Goal: Task Accomplishment & Management: Complete application form

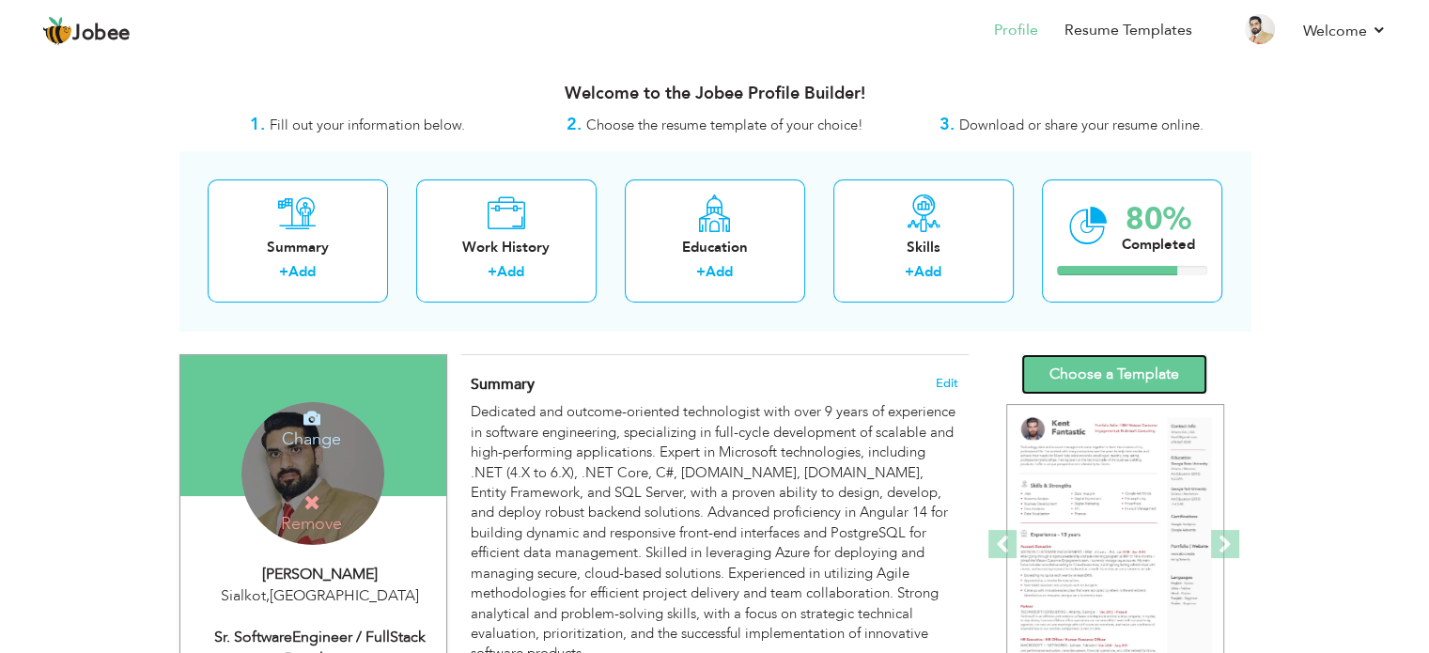
click at [1120, 371] on link "Choose a Template" at bounding box center [1114, 374] width 186 height 40
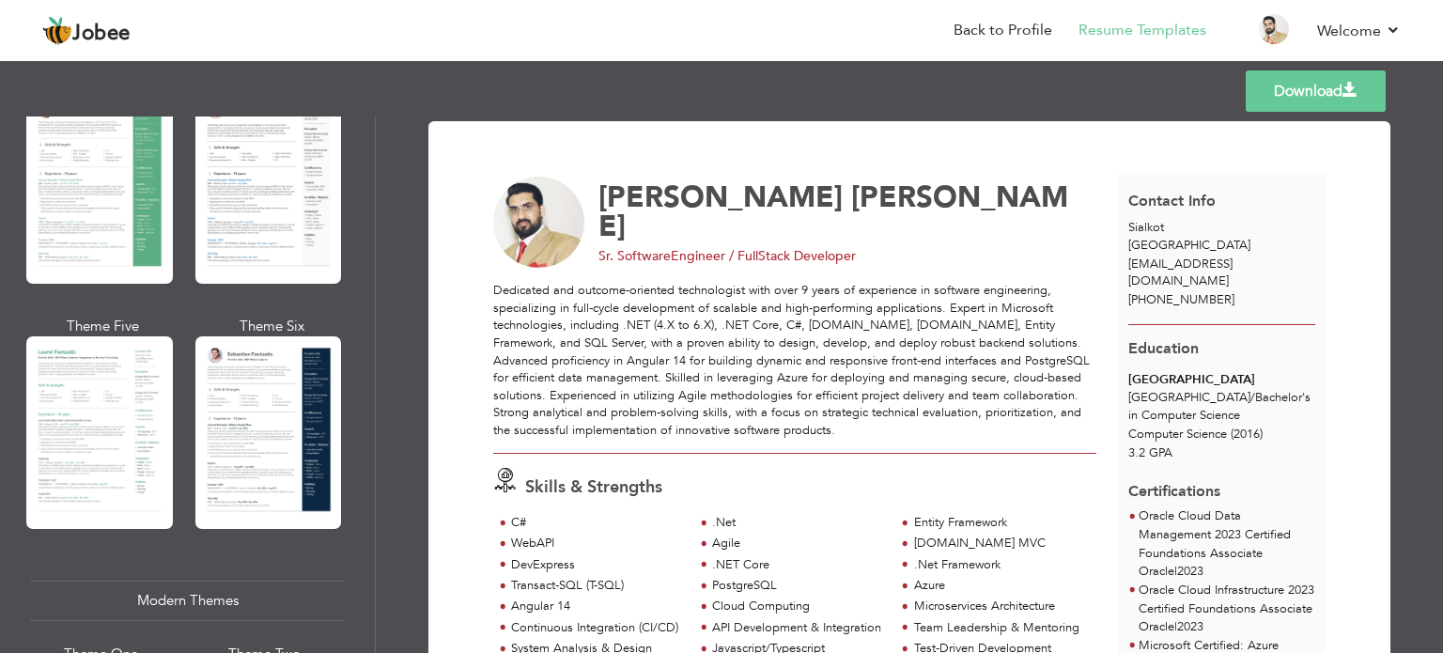
scroll to position [406, 0]
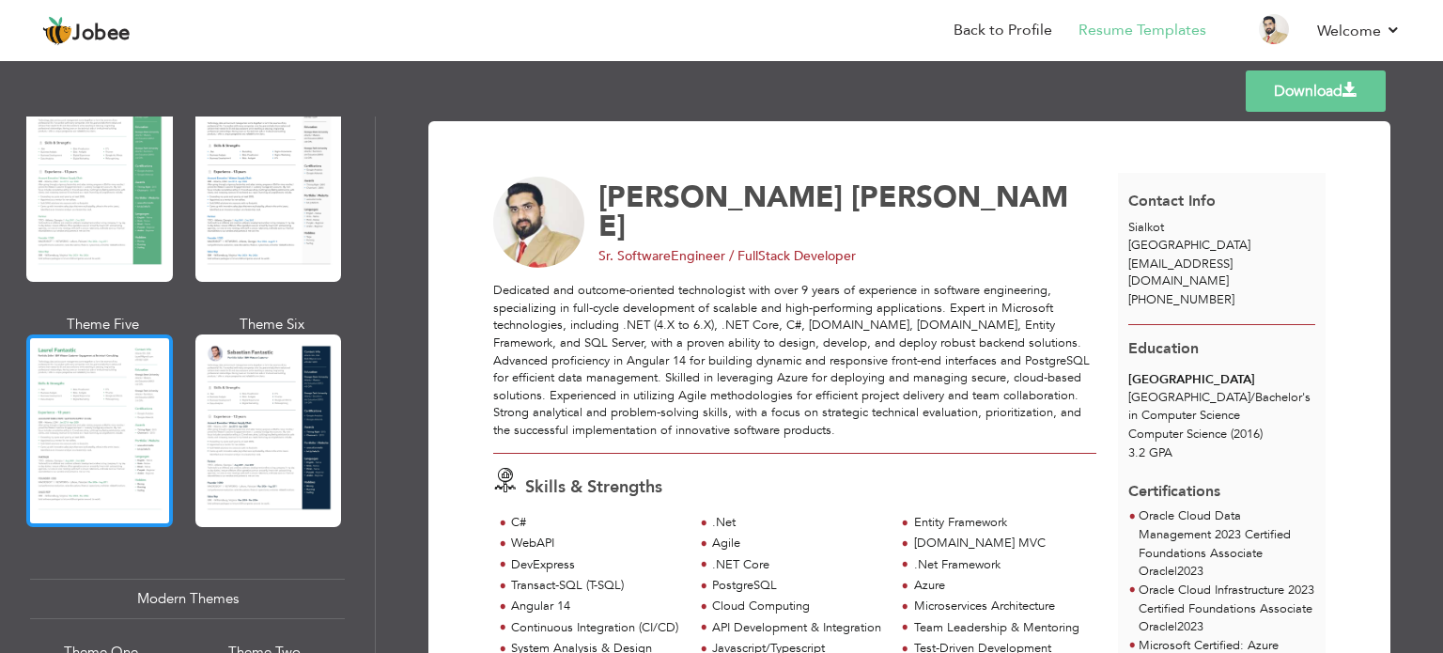
click at [147, 428] on div at bounding box center [99, 431] width 147 height 193
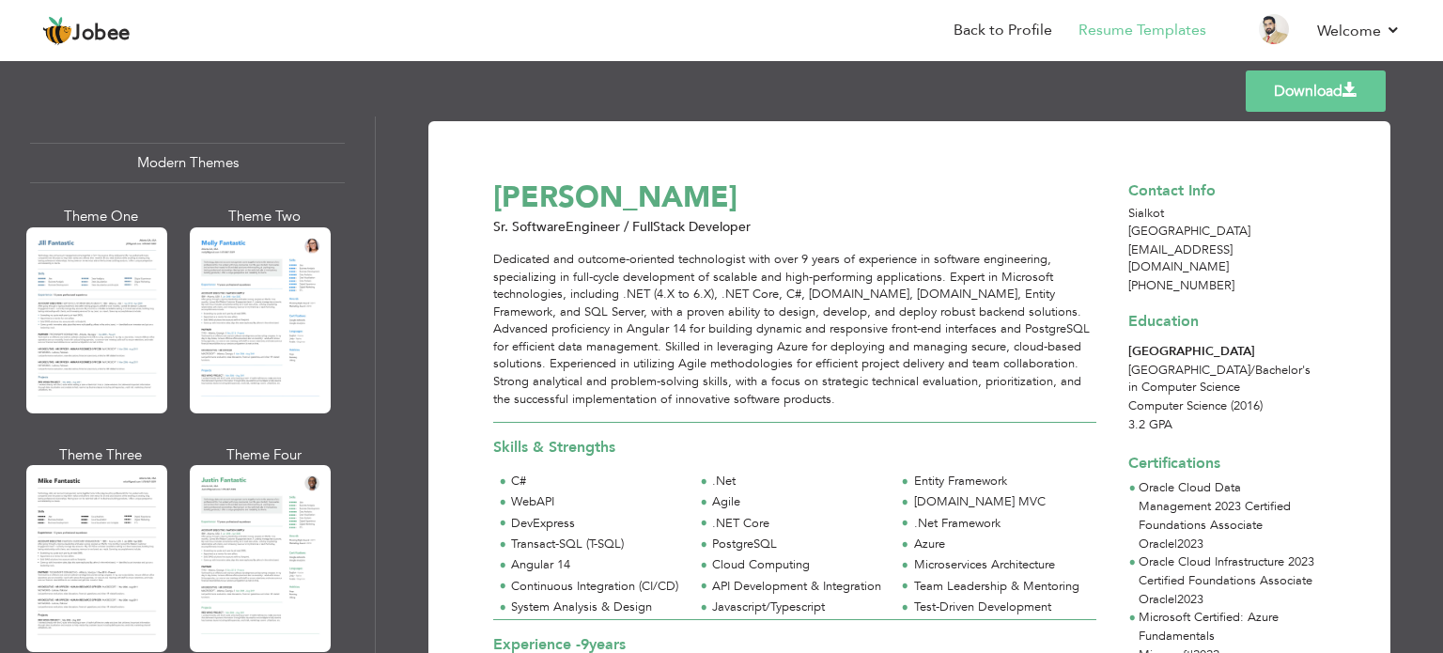
scroll to position [852, 0]
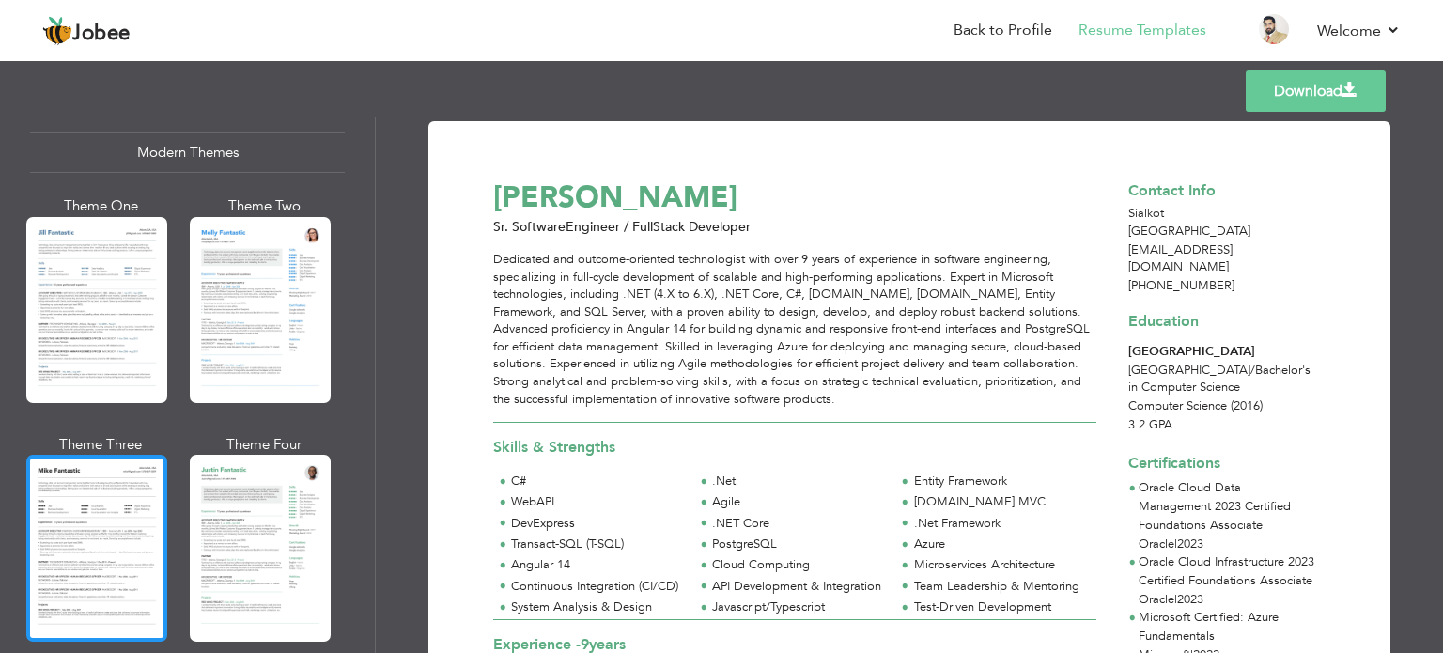
click at [105, 513] on div at bounding box center [96, 548] width 141 height 186
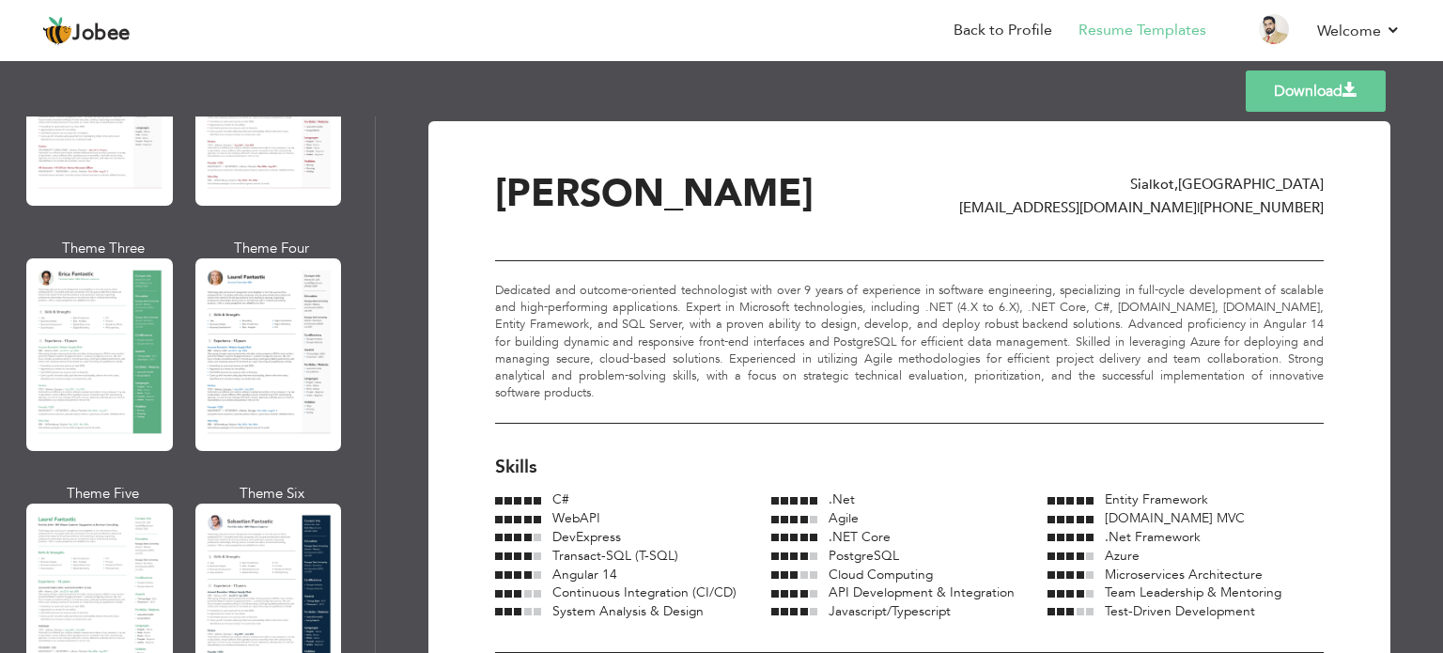
scroll to position [337, 0]
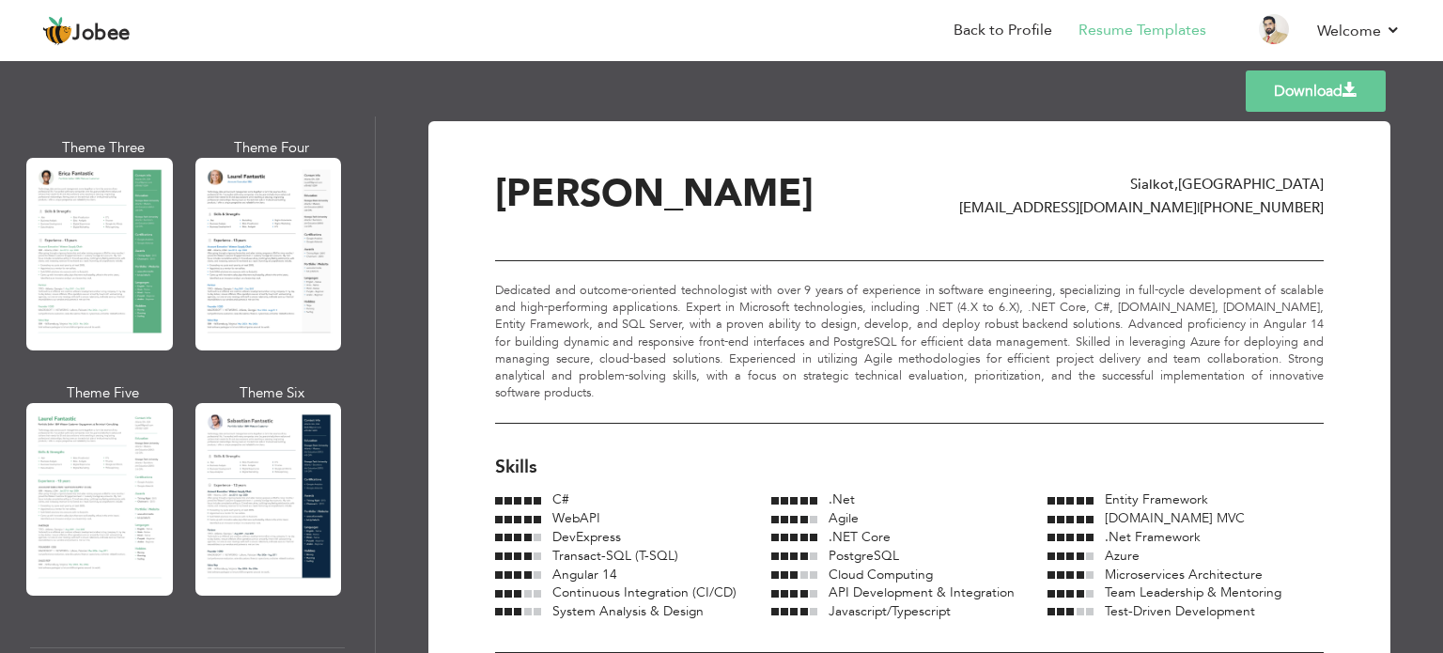
click at [105, 513] on div at bounding box center [99, 499] width 147 height 193
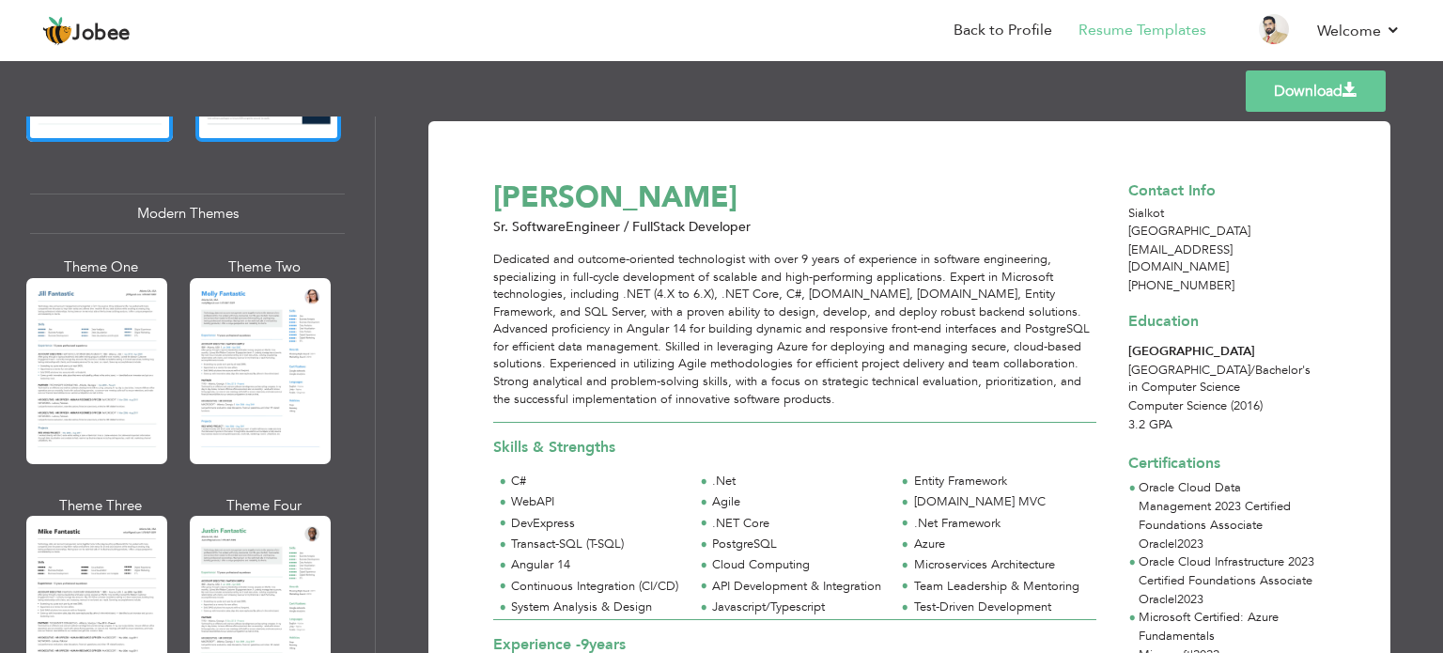
scroll to position [792, 0]
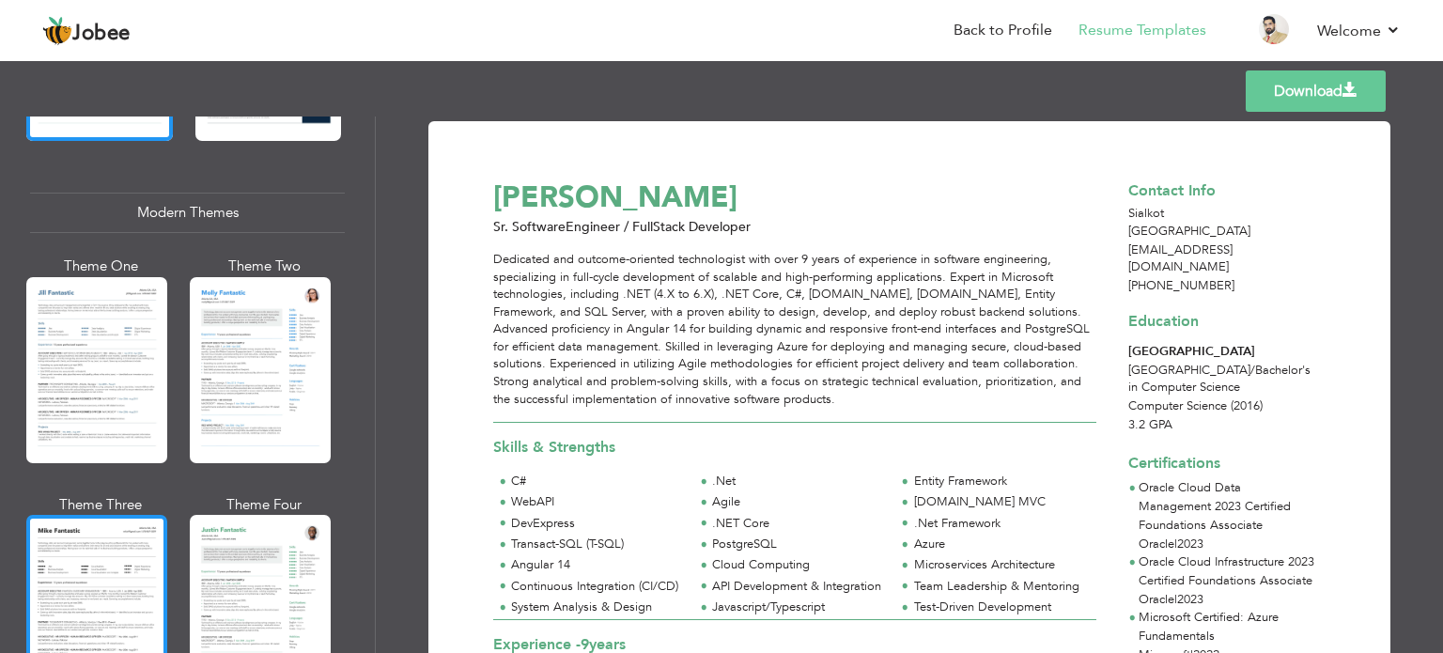
click at [113, 520] on div at bounding box center [96, 608] width 141 height 186
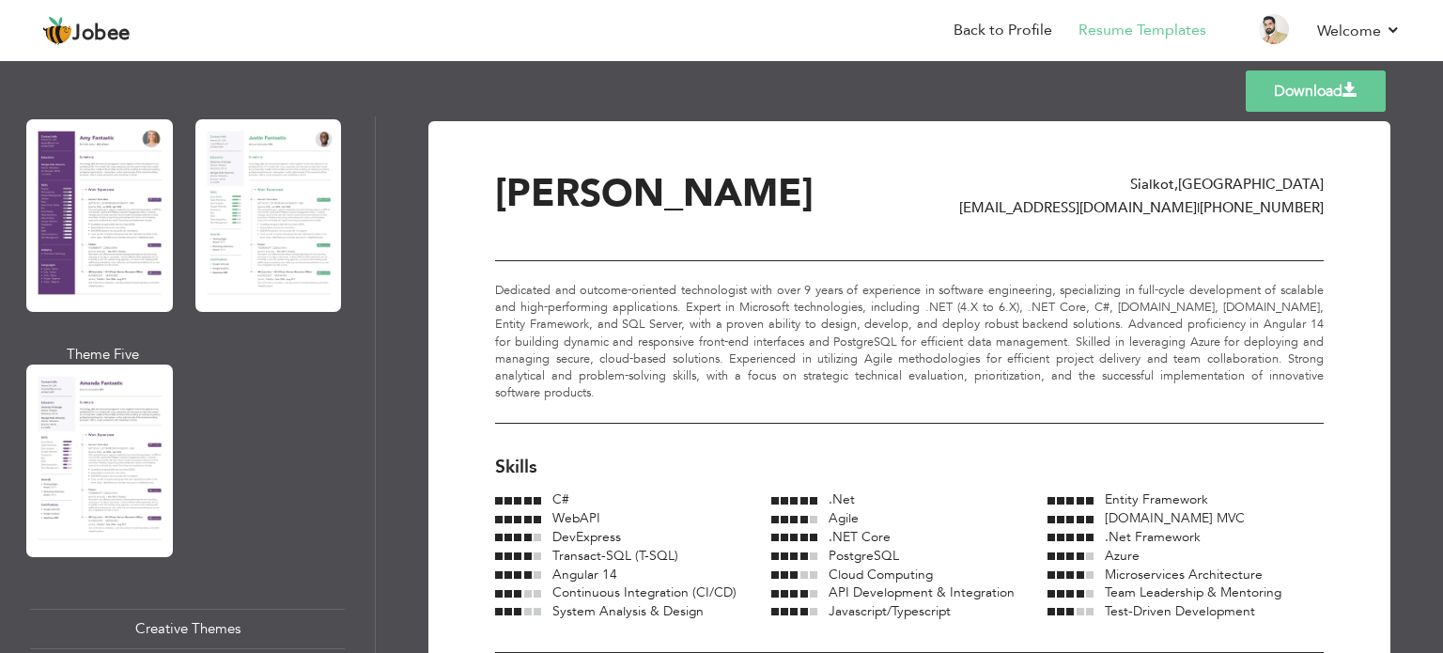
scroll to position [1755, 0]
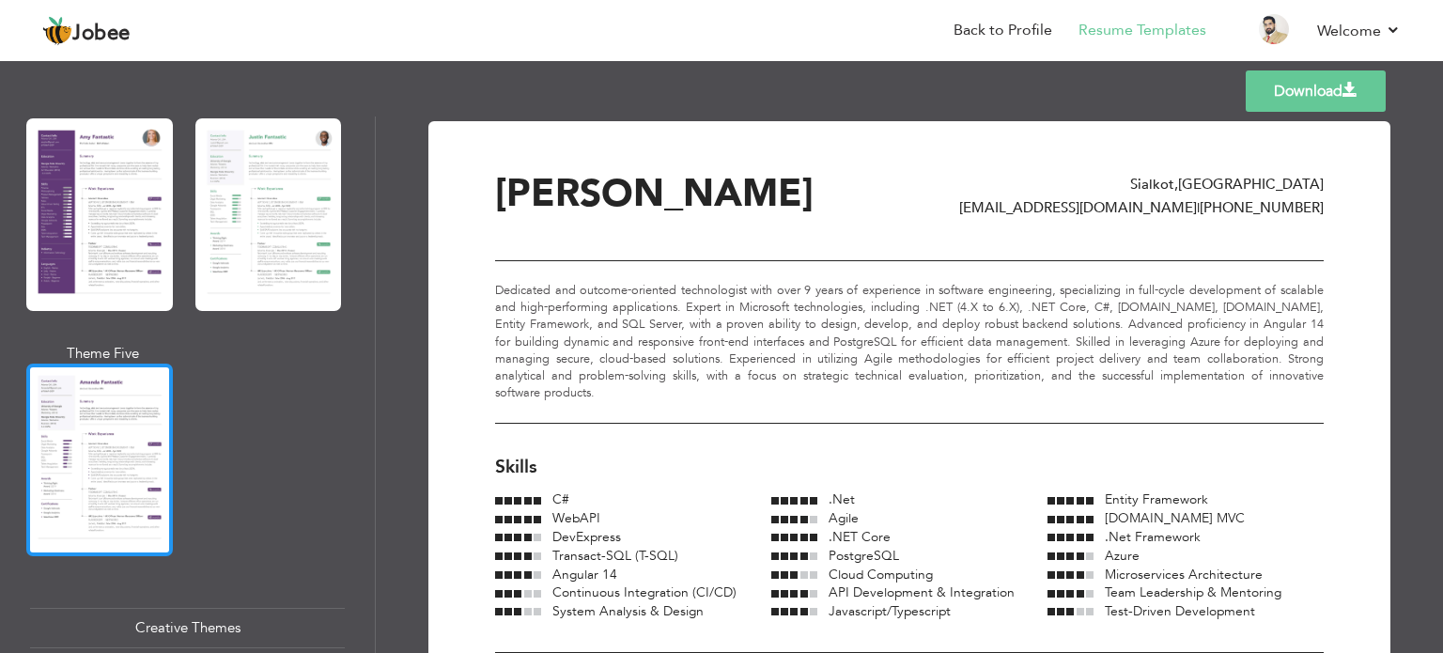
click at [114, 458] on div at bounding box center [99, 460] width 147 height 193
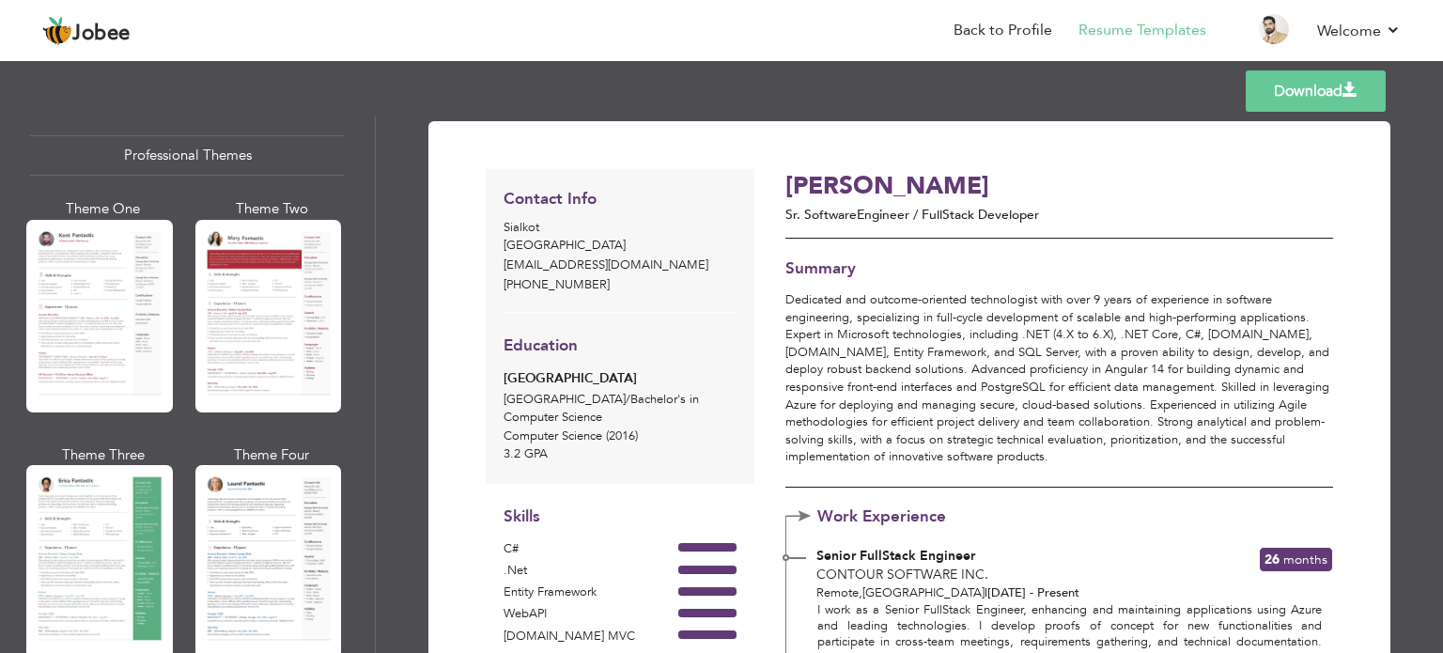
scroll to position [0, 0]
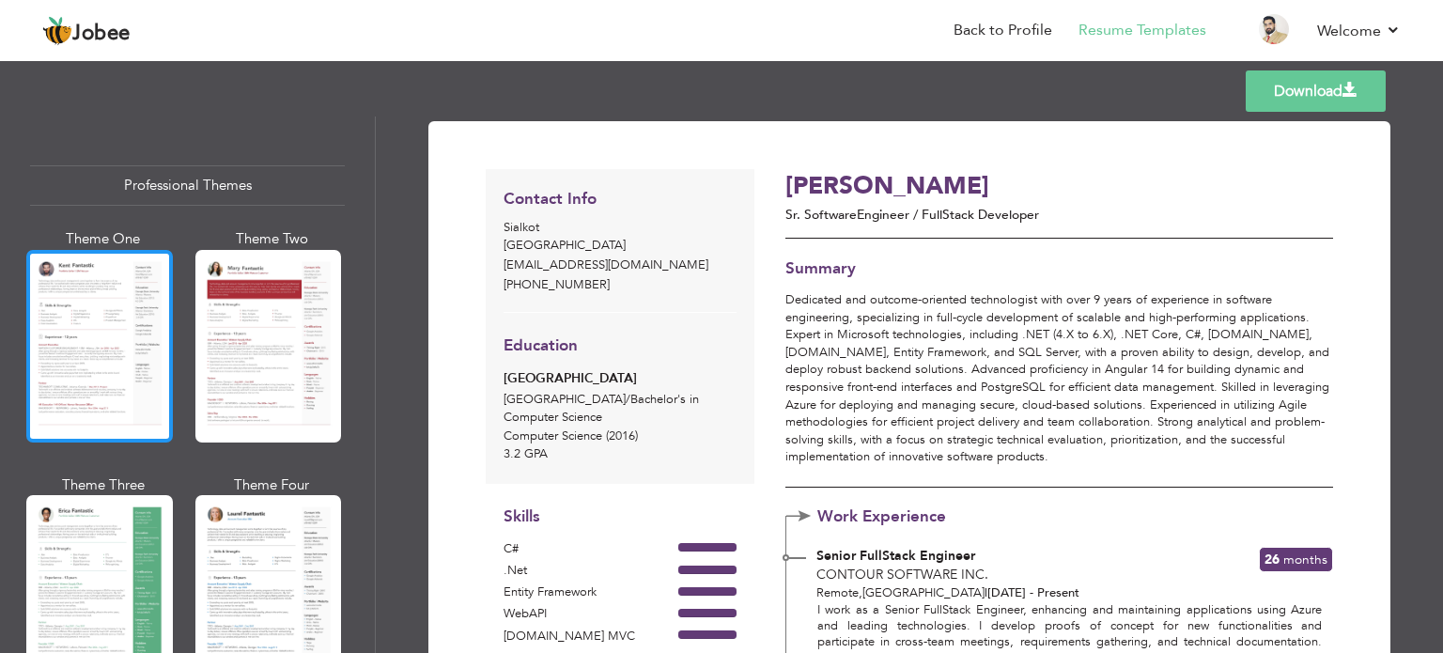
click at [101, 363] on div at bounding box center [99, 346] width 147 height 193
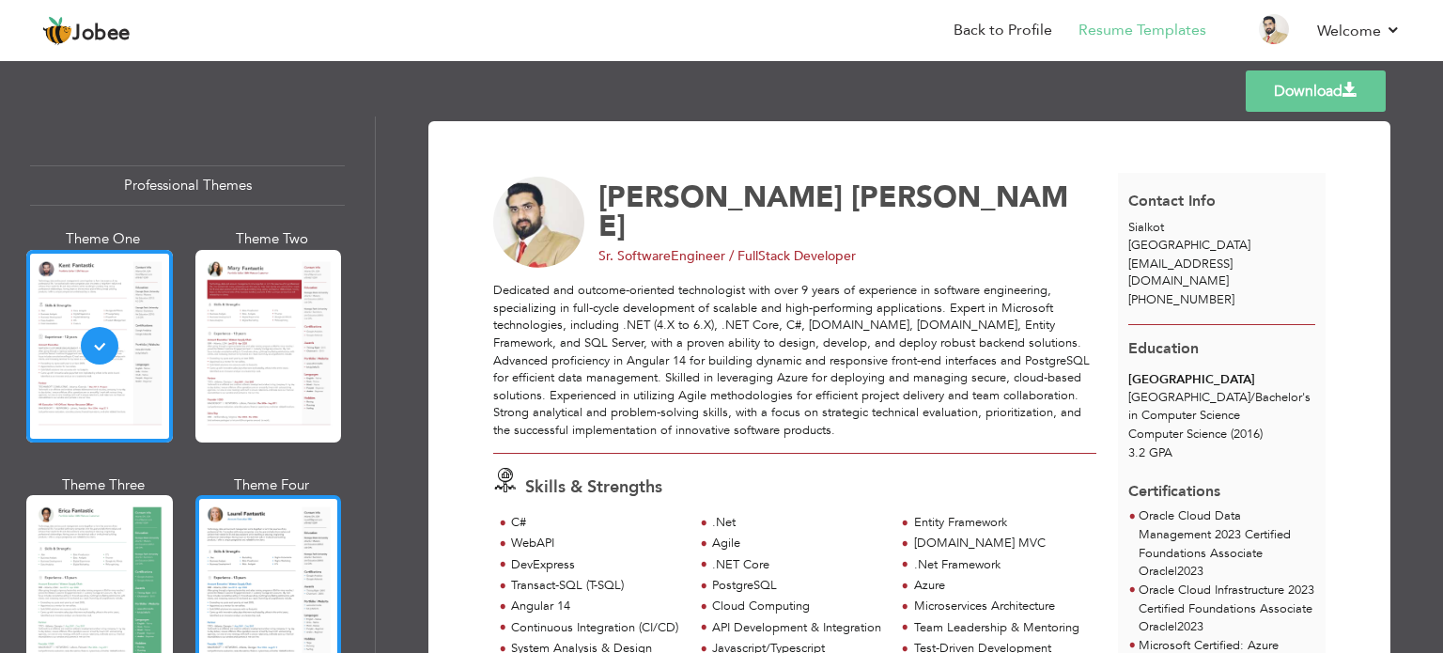
click at [243, 548] on div at bounding box center [268, 591] width 147 height 193
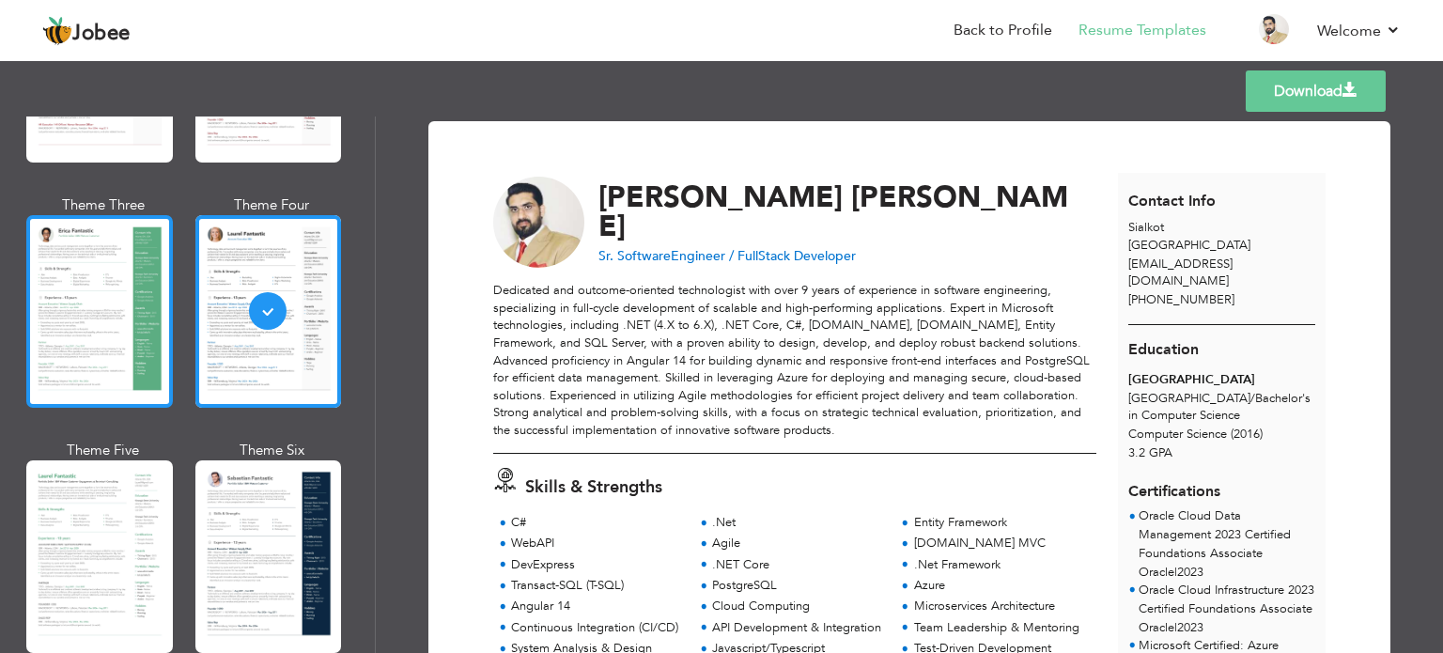
scroll to position [304, 0]
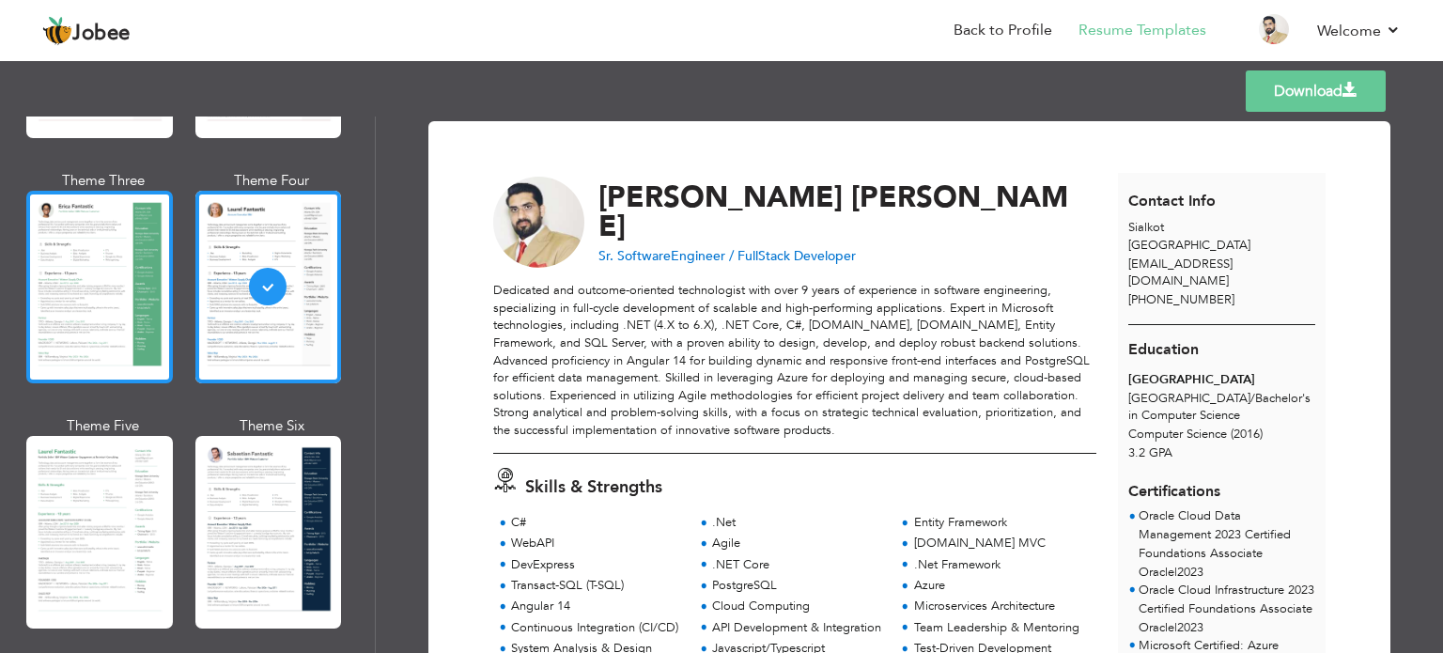
click at [64, 563] on div at bounding box center [99, 532] width 147 height 193
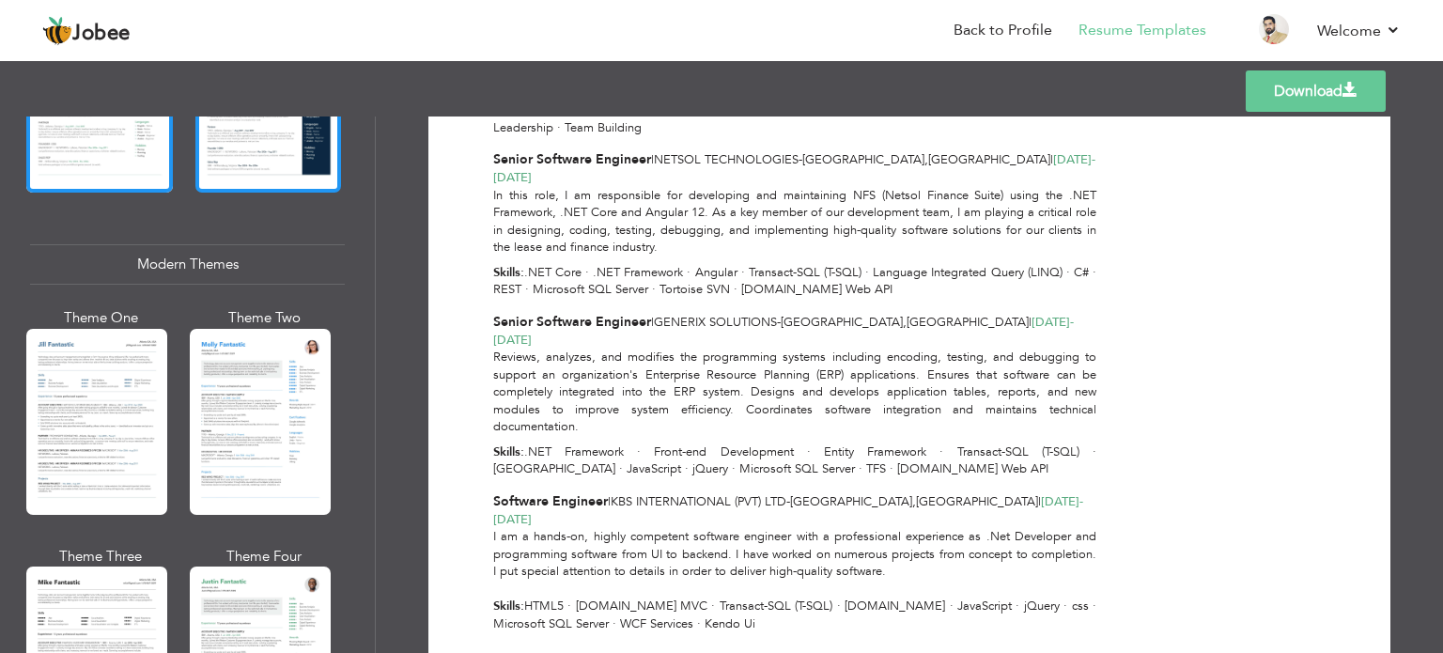
scroll to position [761, 0]
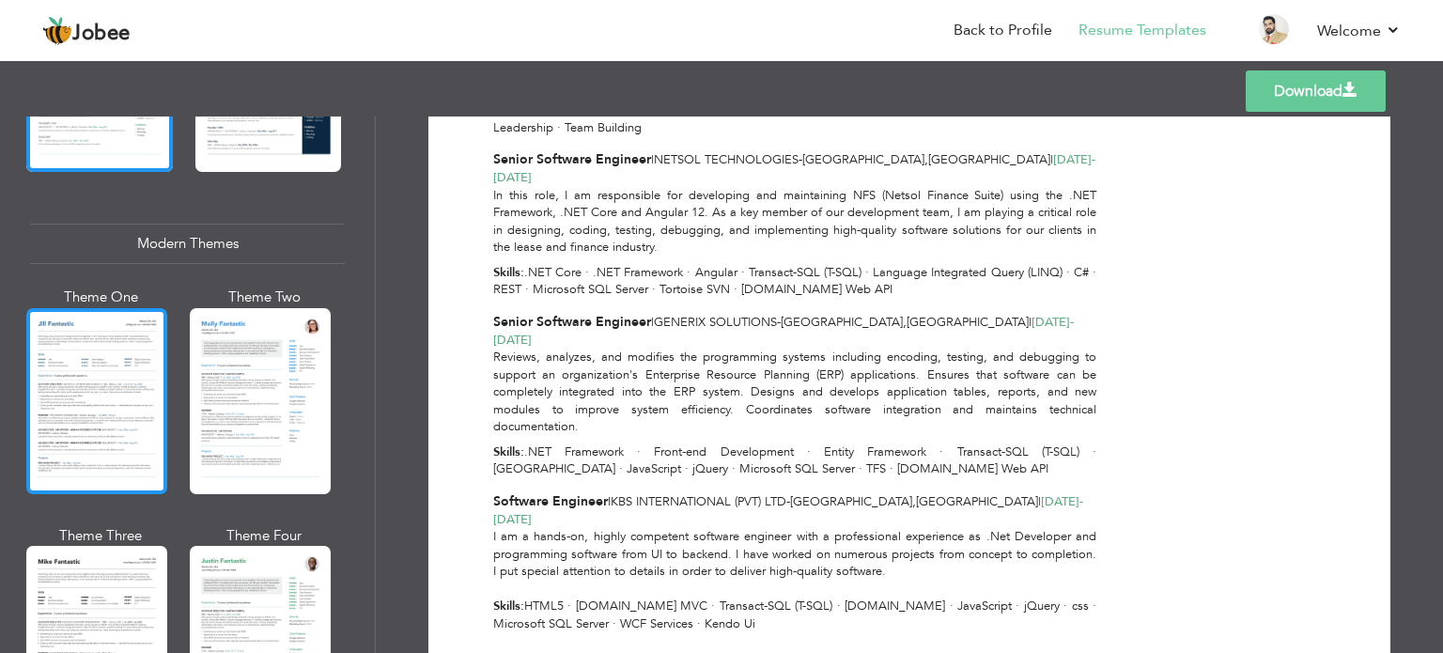
click at [128, 426] on div at bounding box center [96, 401] width 141 height 186
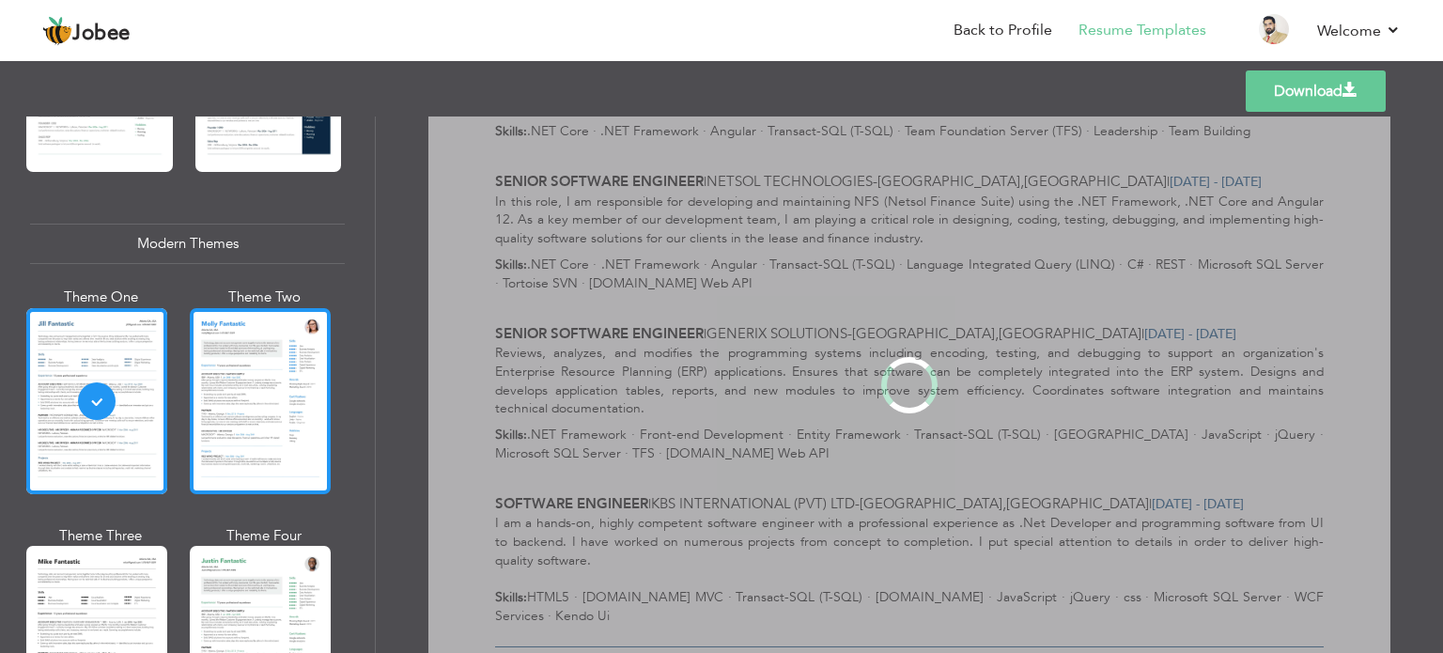
scroll to position [0, 0]
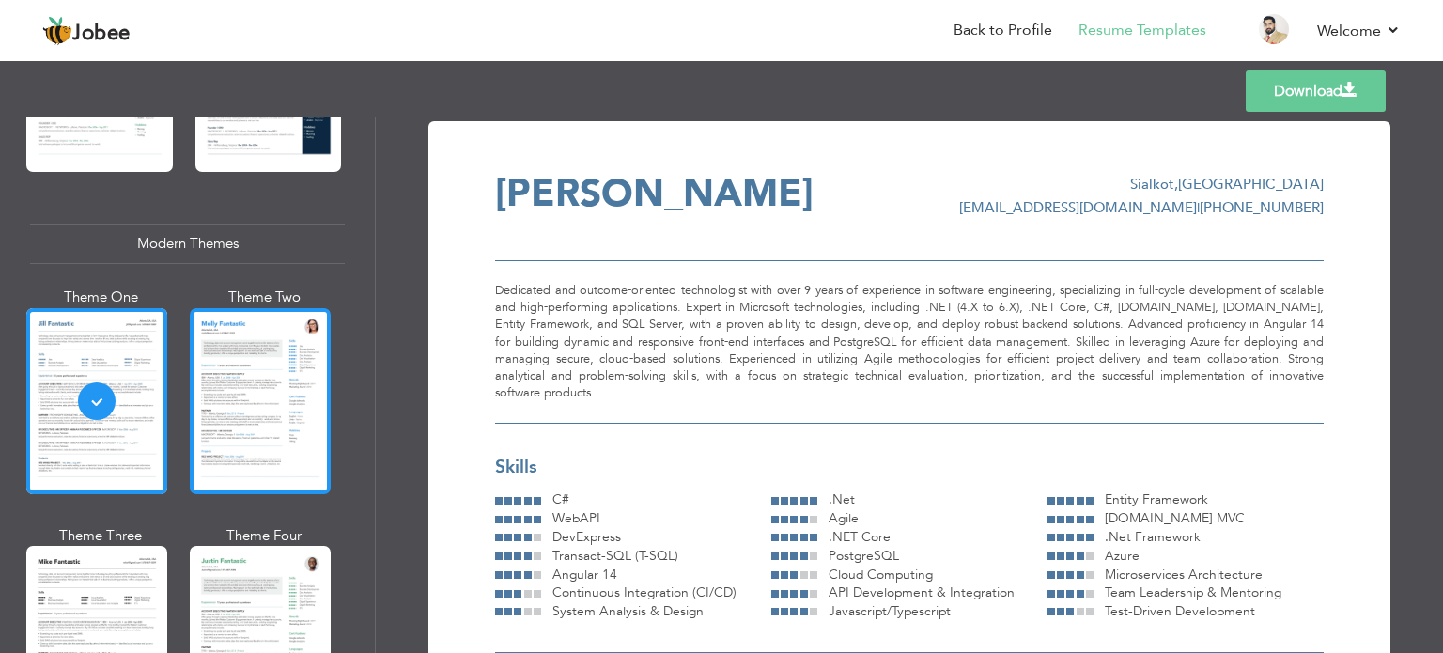
click at [283, 358] on div at bounding box center [260, 401] width 141 height 186
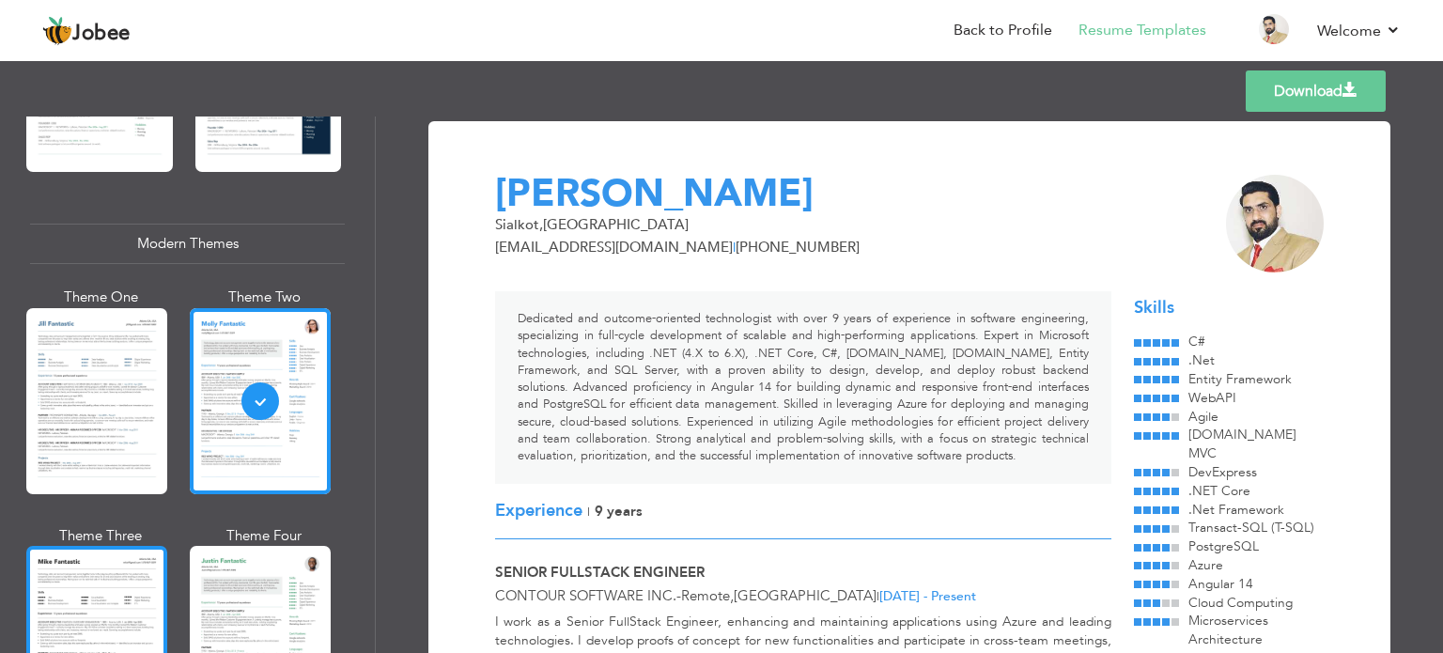
click at [82, 585] on div at bounding box center [96, 639] width 141 height 186
click at [82, 585] on div "Professional Themes Theme One Theme Two Theme Three Theme Four" at bounding box center [721, 385] width 1443 height 537
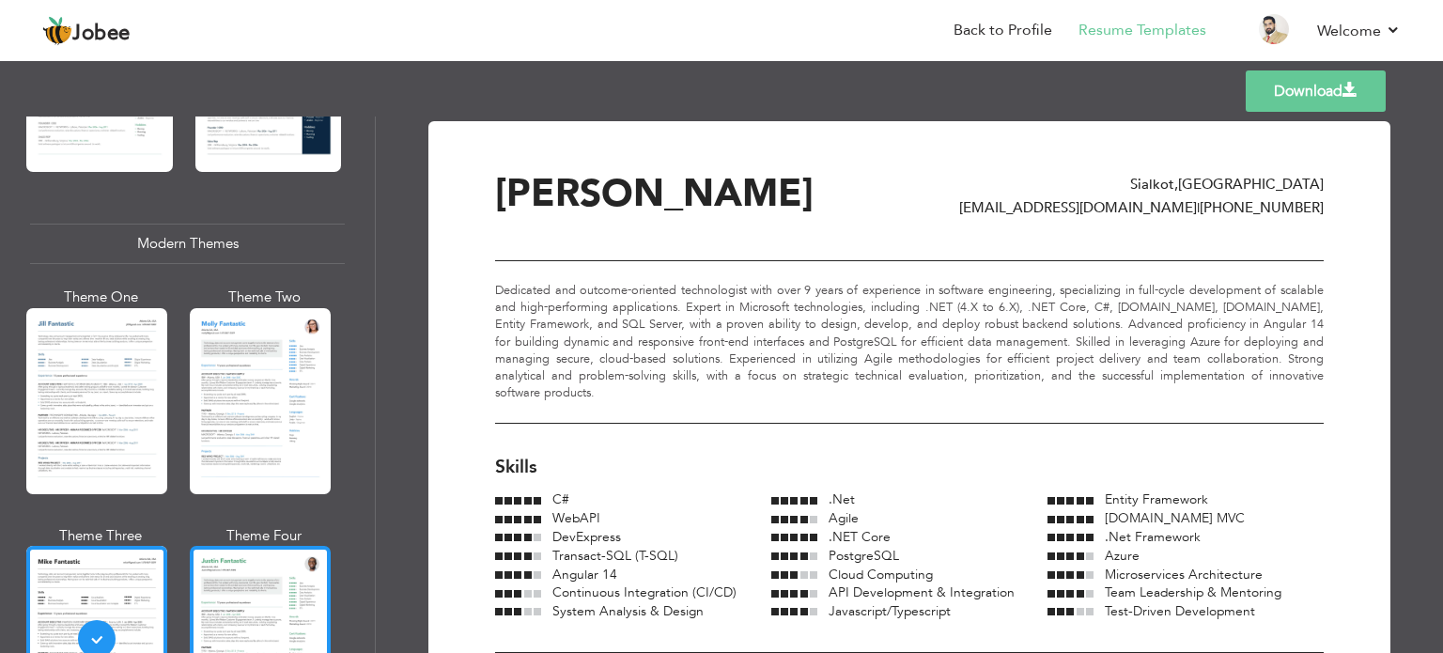
click at [269, 582] on div at bounding box center [260, 639] width 141 height 186
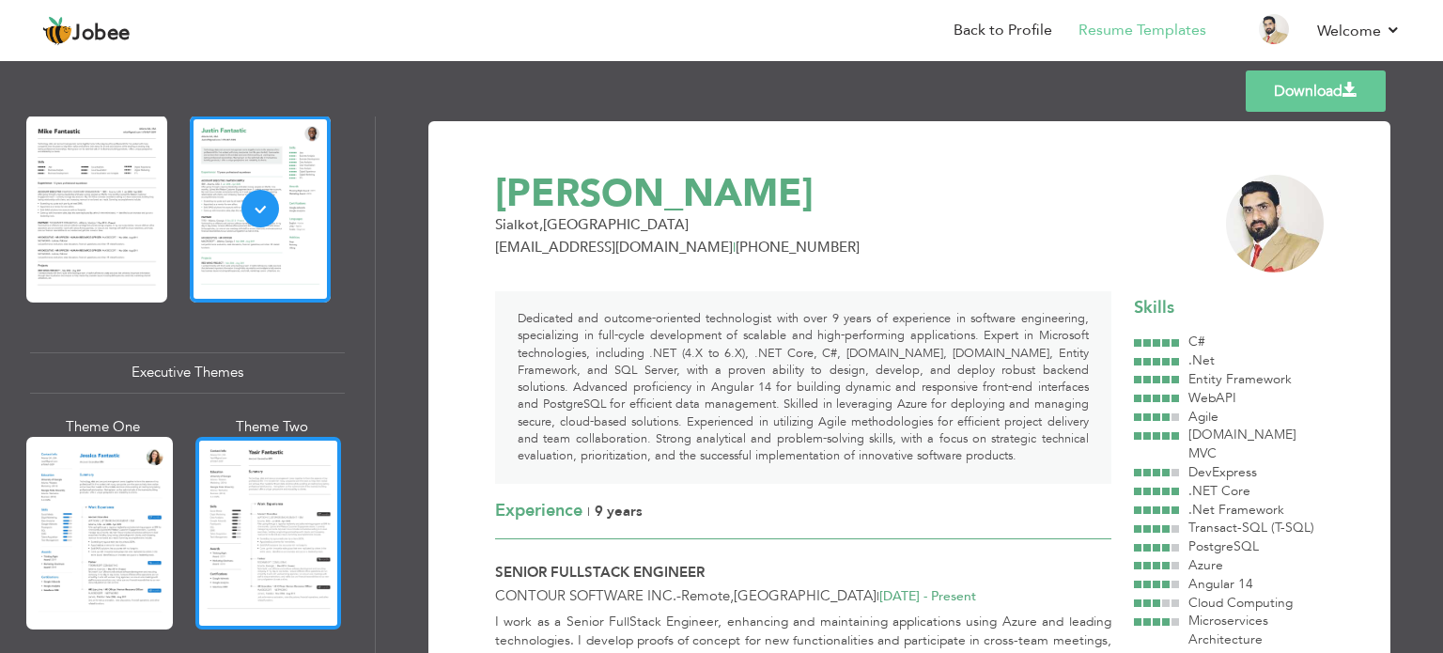
scroll to position [1199, 0]
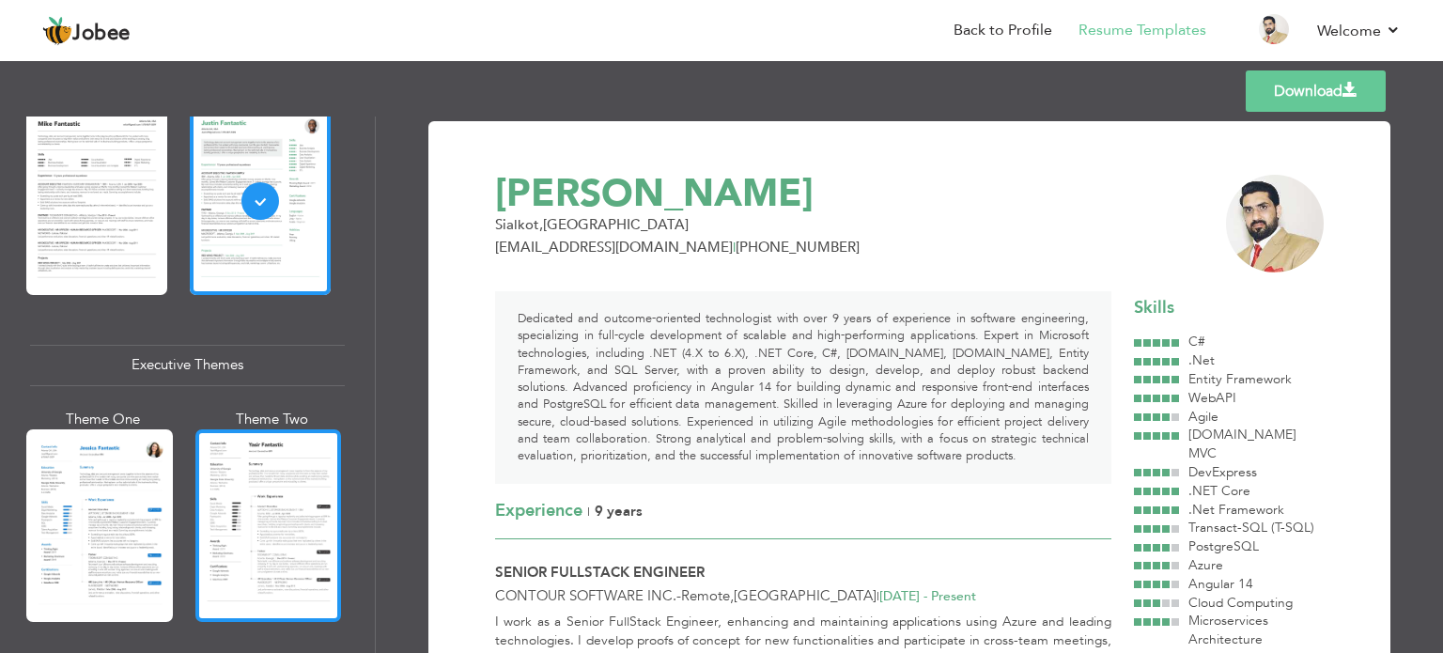
click at [270, 557] on div at bounding box center [268, 525] width 147 height 193
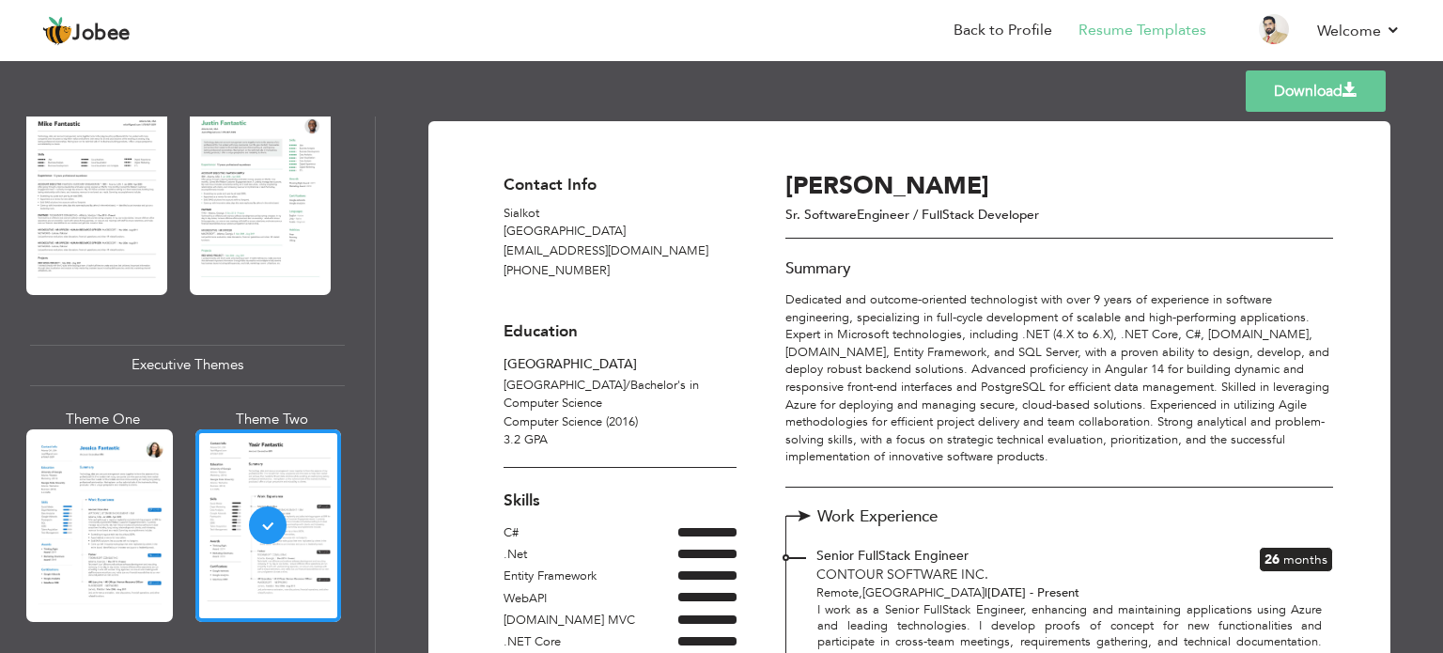
click at [90, 514] on div at bounding box center [99, 525] width 147 height 193
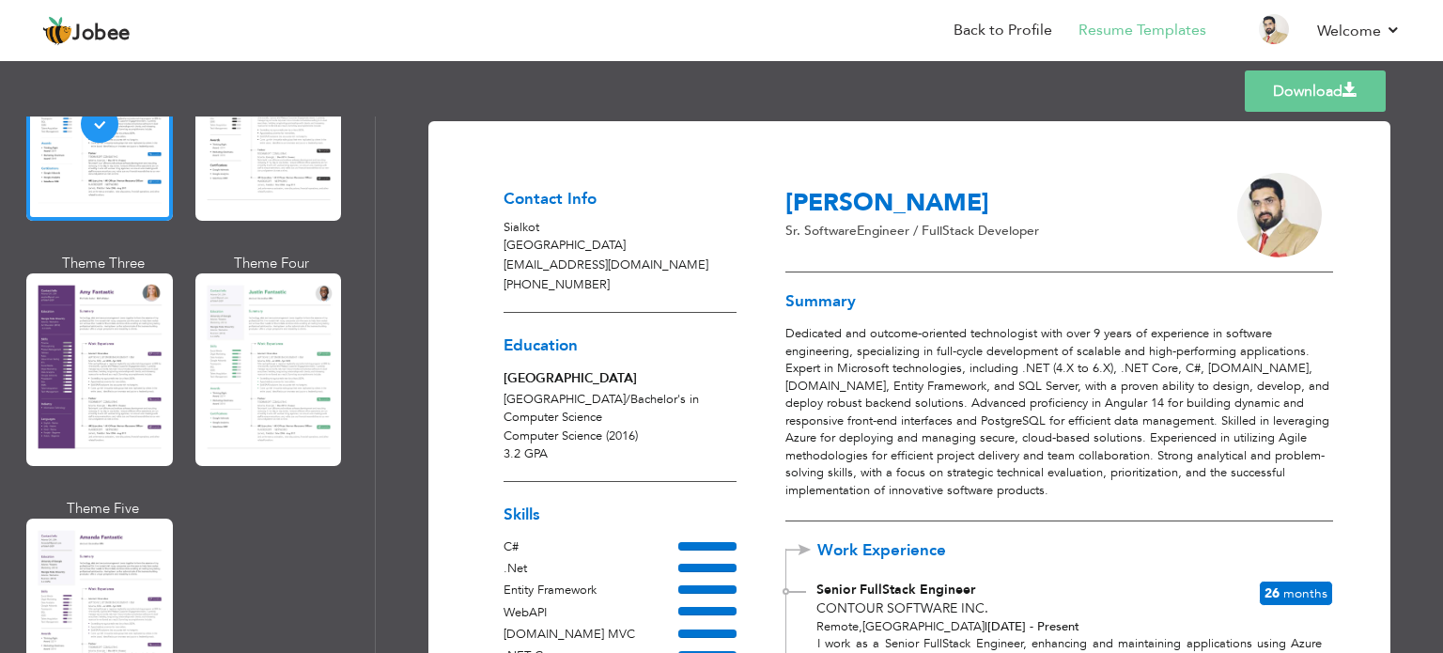
scroll to position [1601, 0]
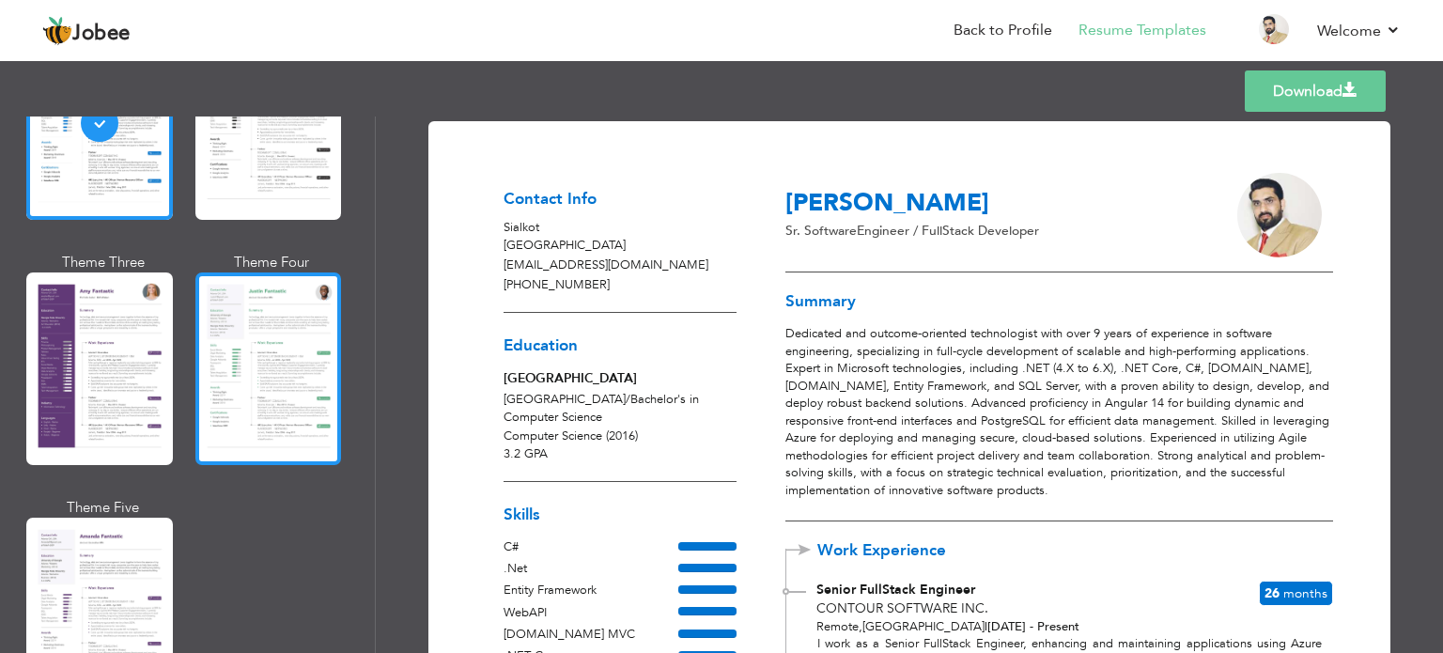
click at [195, 390] on div at bounding box center [268, 368] width 147 height 193
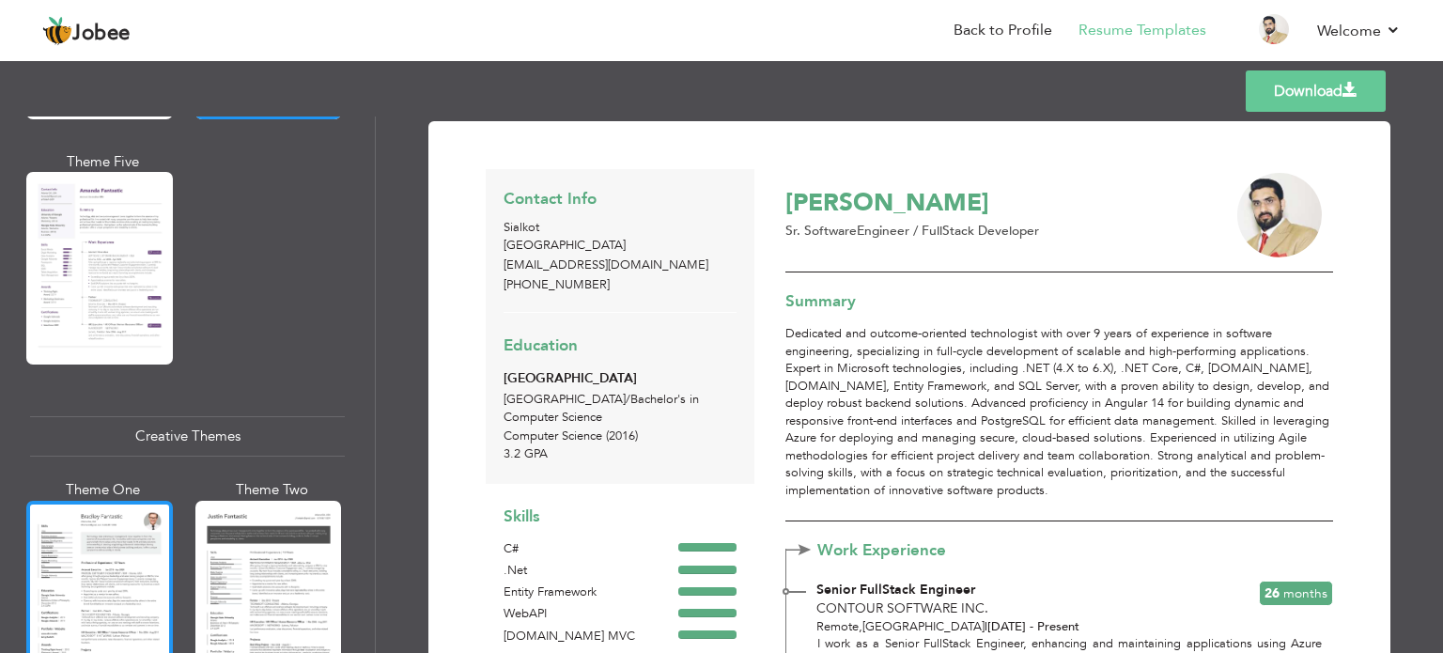
scroll to position [2116, 0]
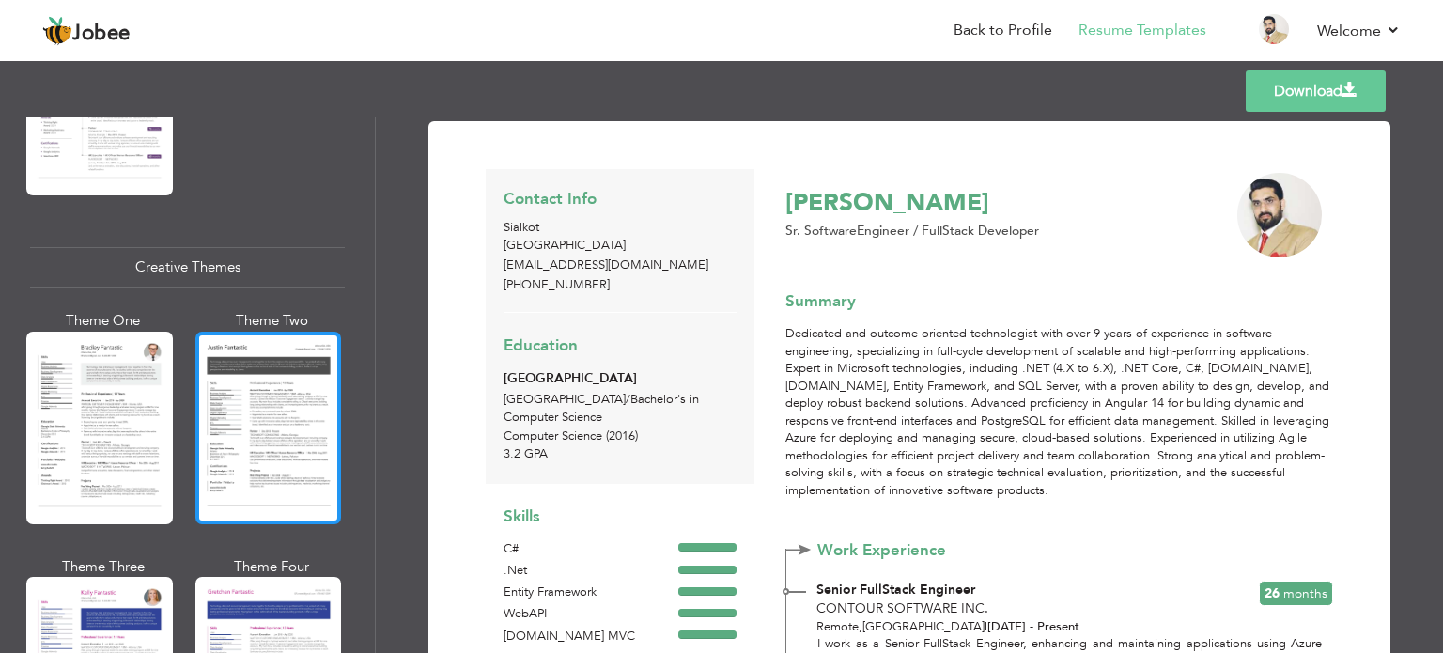
click at [213, 446] on div at bounding box center [268, 428] width 147 height 193
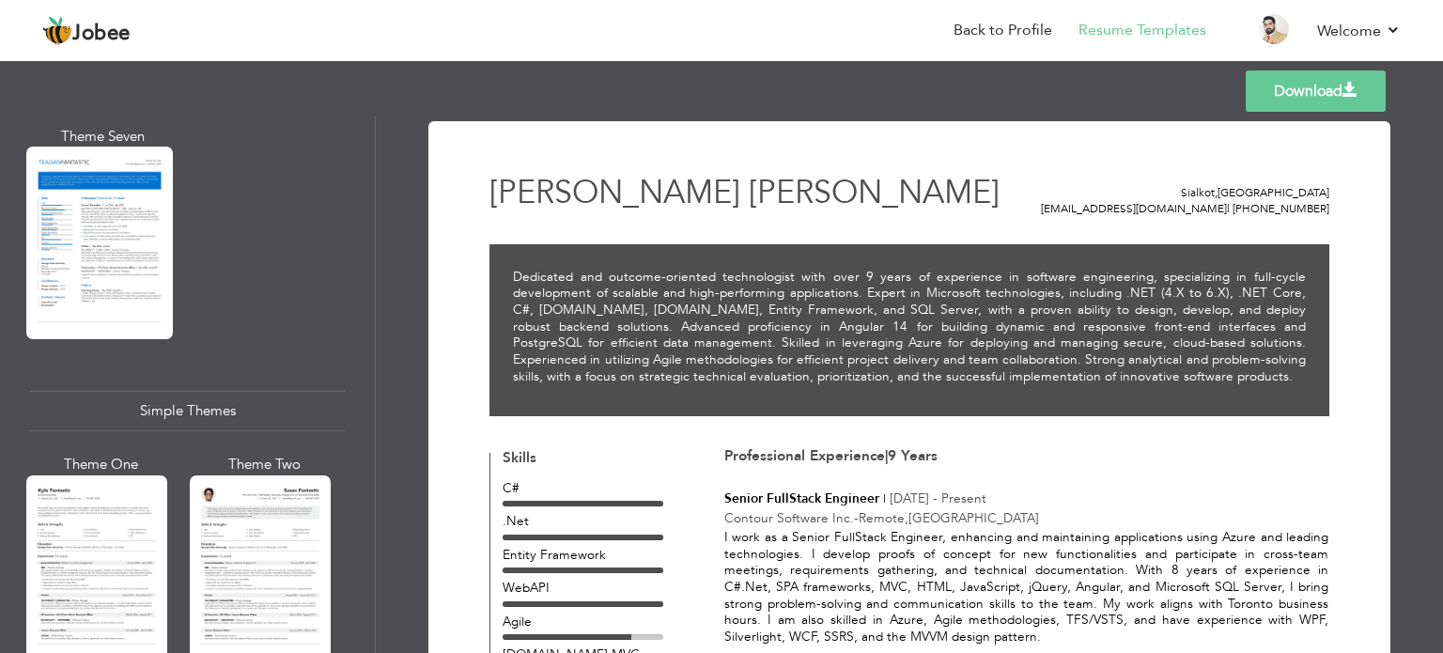
scroll to position [3052, 0]
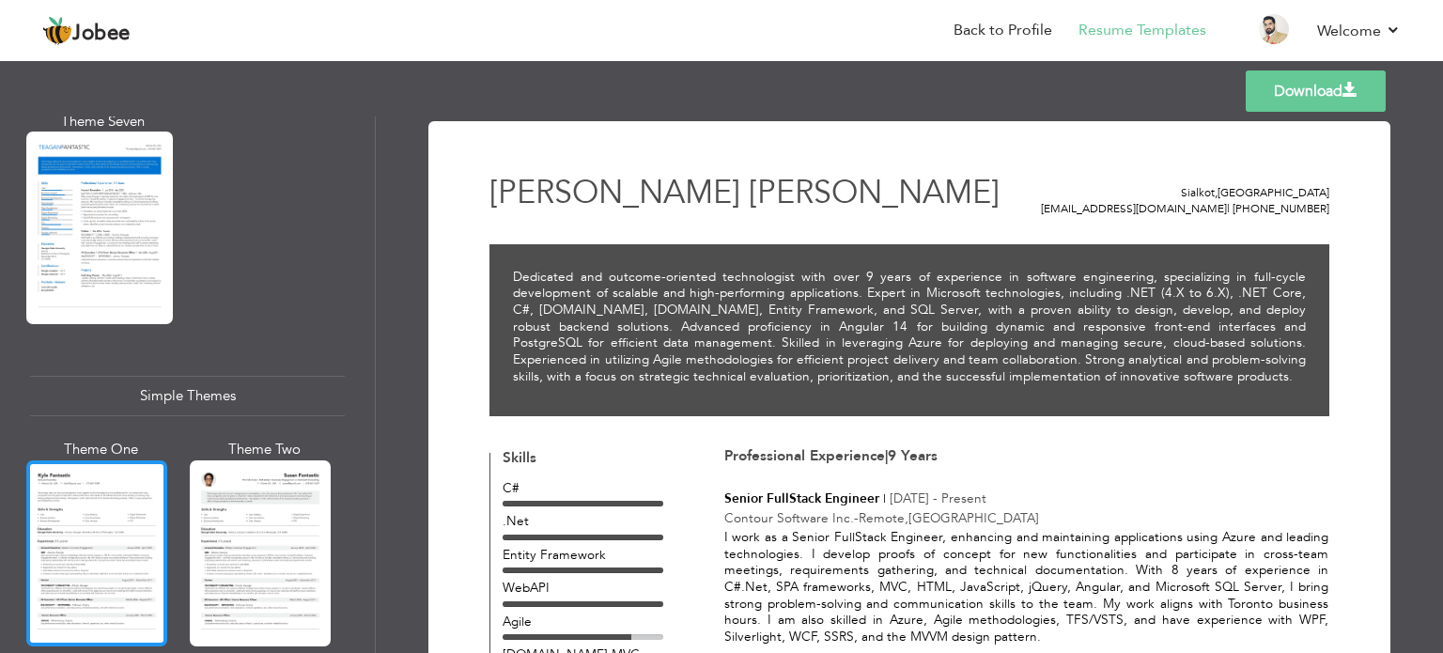
click at [113, 484] on div at bounding box center [96, 553] width 141 height 186
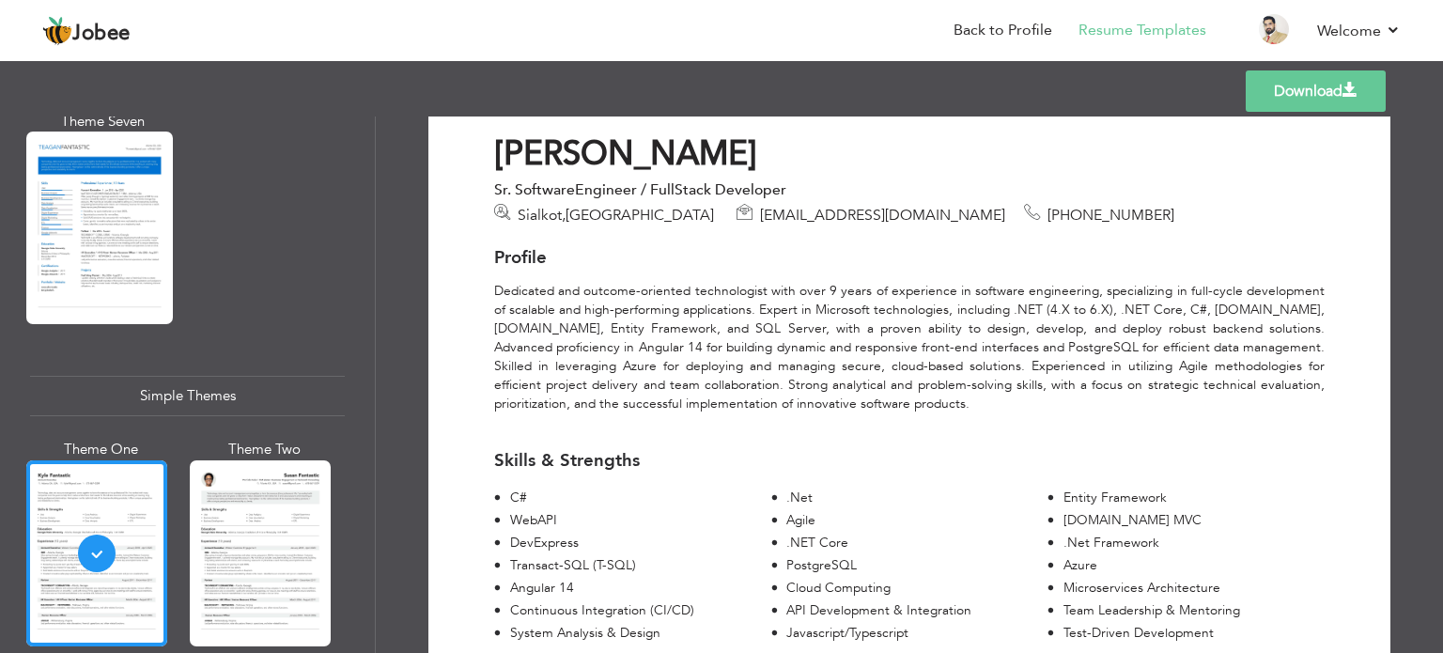
scroll to position [0, 0]
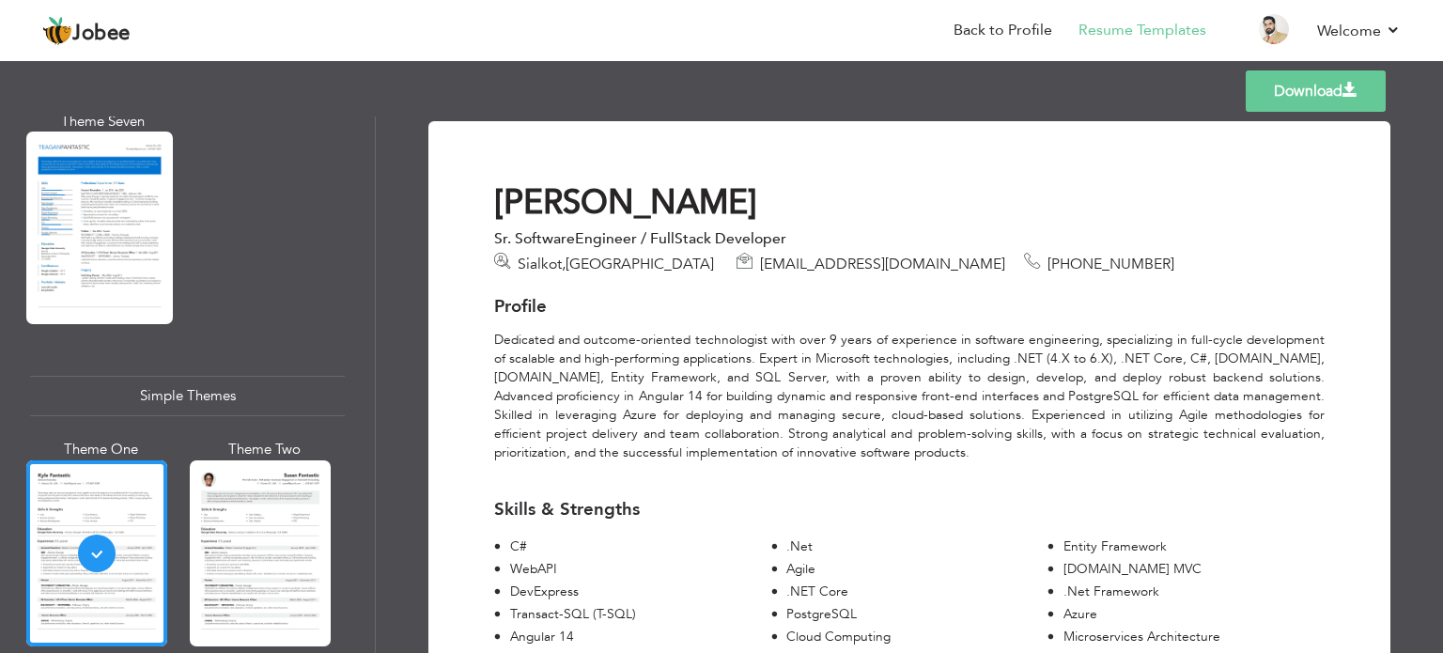
click at [1289, 103] on link "Download" at bounding box center [1316, 90] width 140 height 41
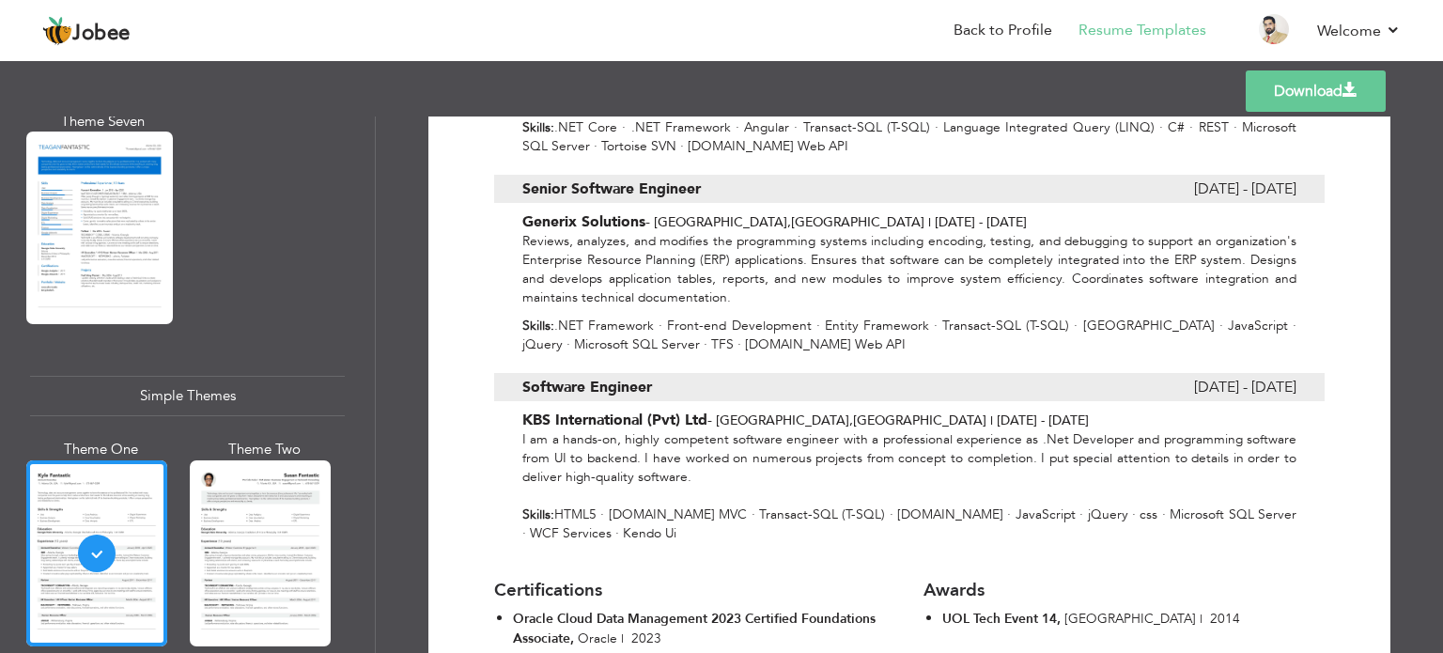
scroll to position [1646, 0]
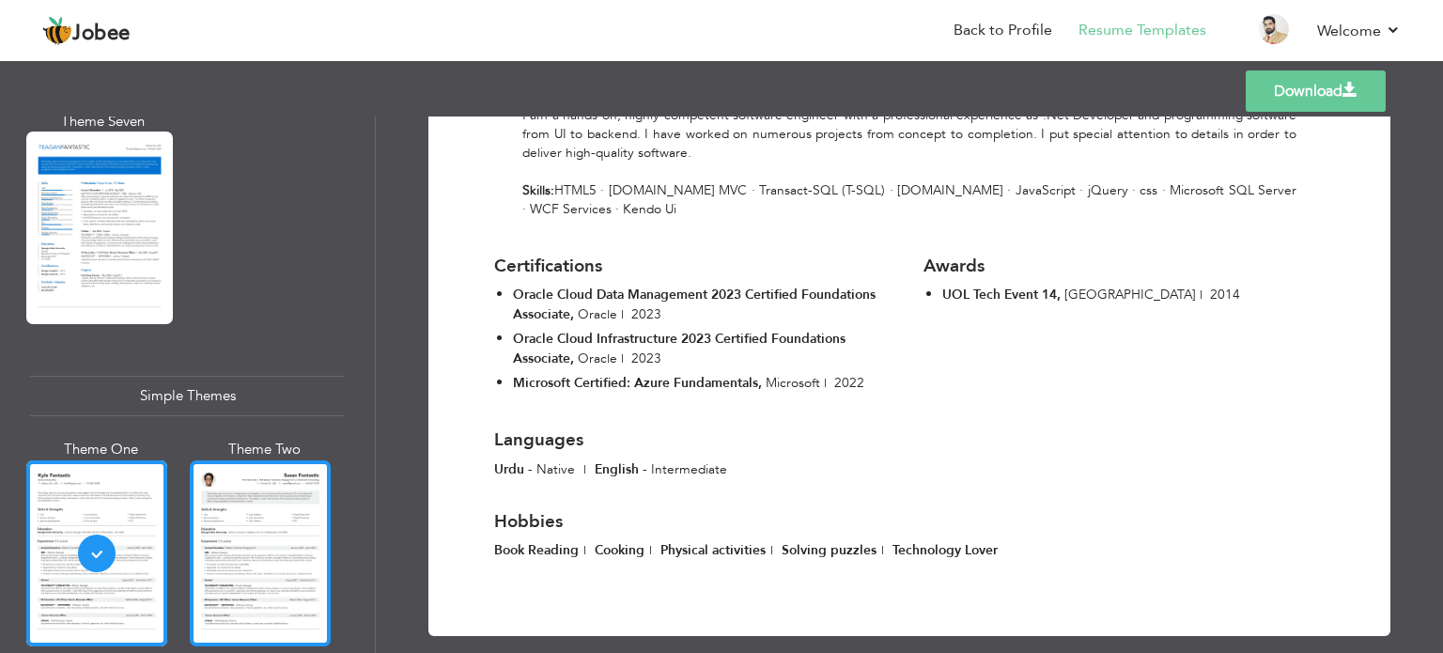
click at [277, 510] on div at bounding box center [260, 553] width 141 height 186
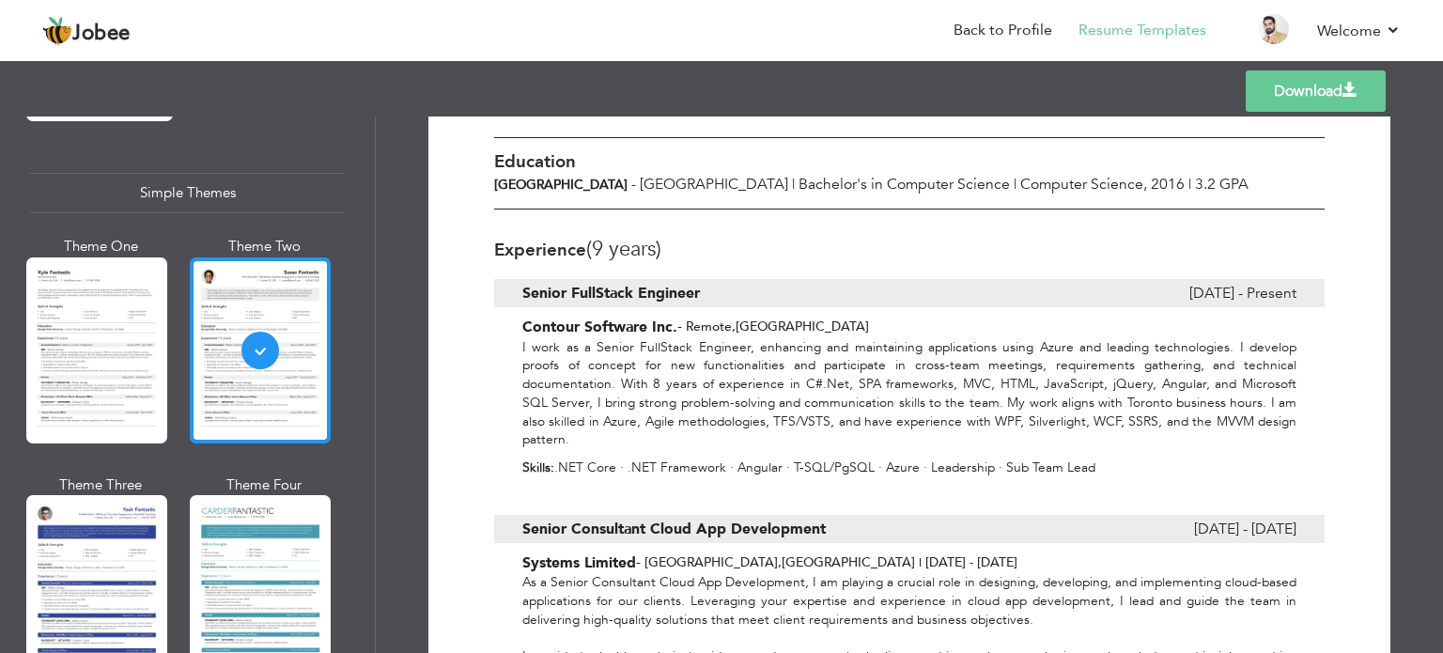
scroll to position [3297, 0]
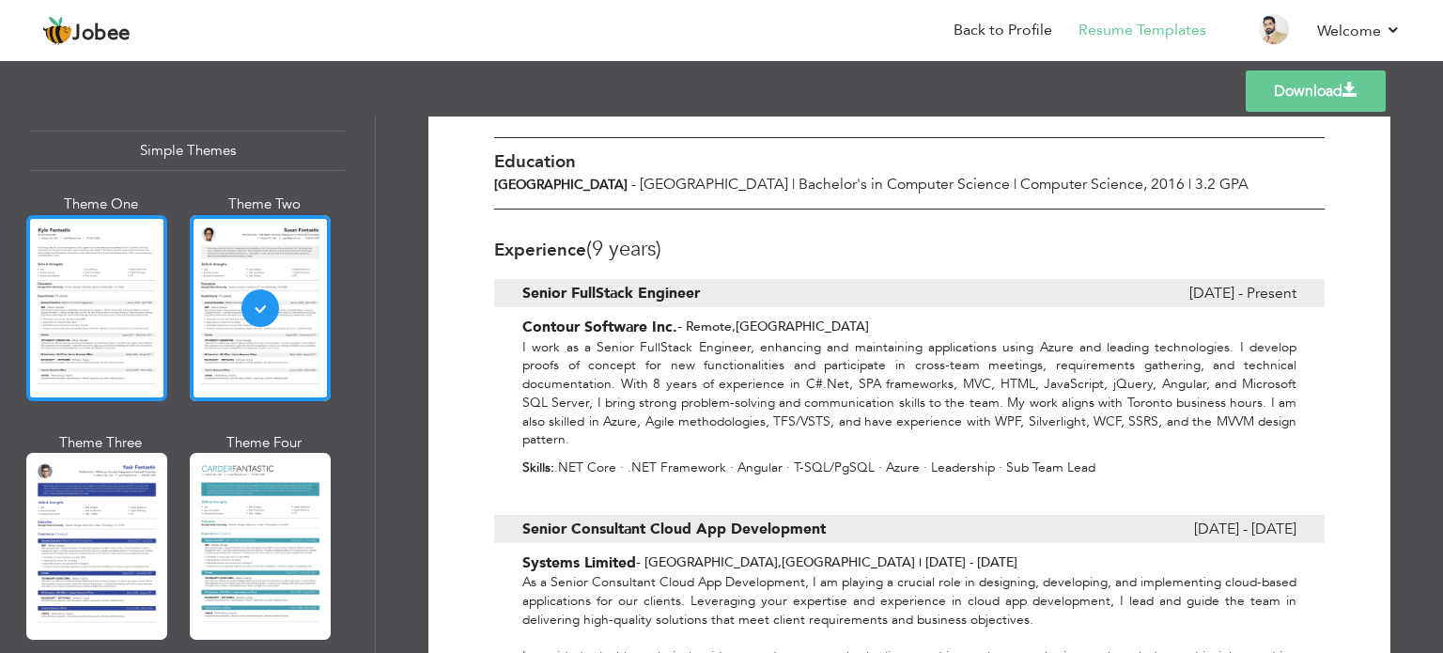
click at [138, 280] on div at bounding box center [96, 308] width 141 height 186
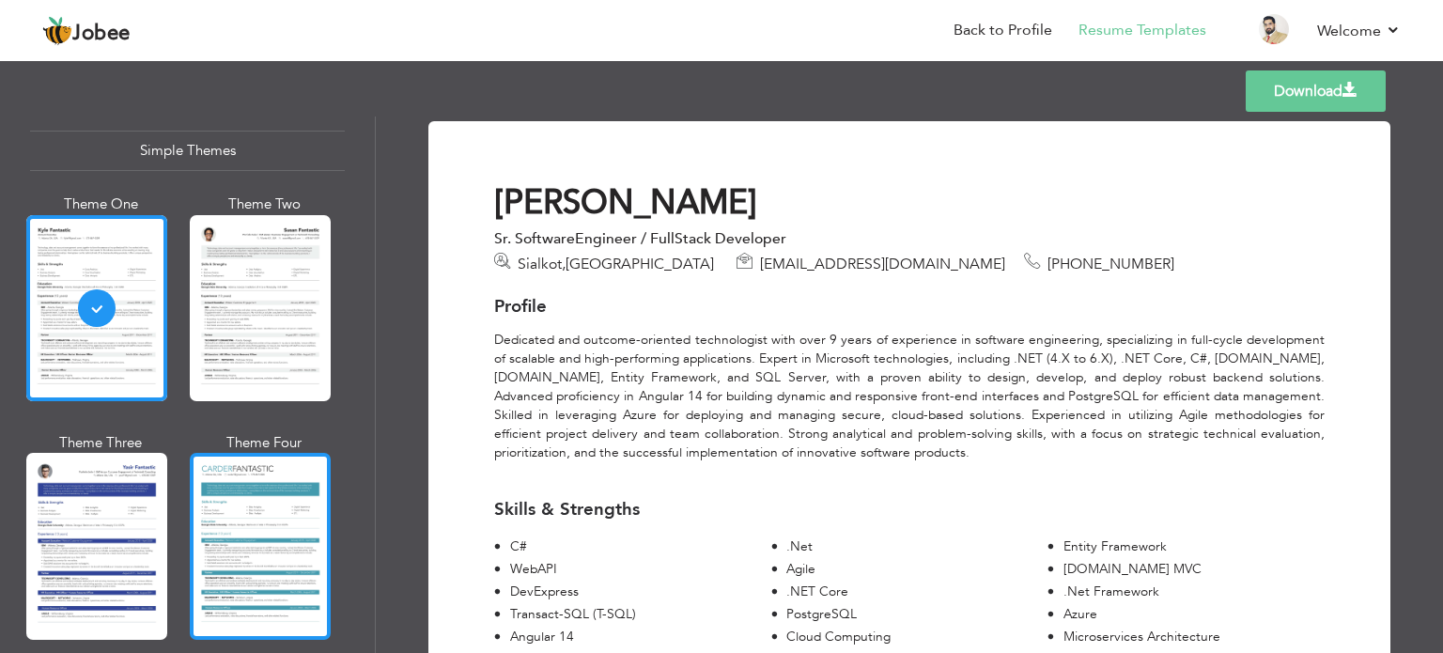
click at [259, 506] on div at bounding box center [260, 546] width 141 height 186
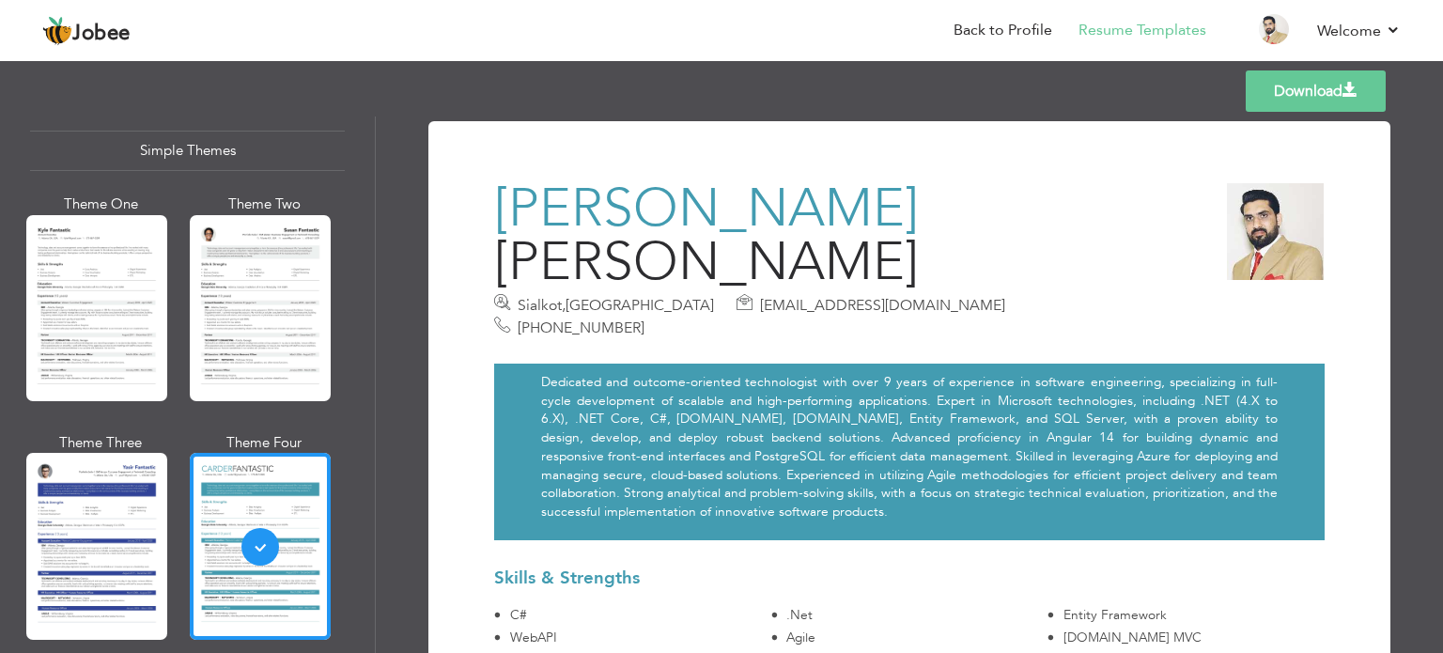
click at [89, 250] on div at bounding box center [96, 308] width 141 height 186
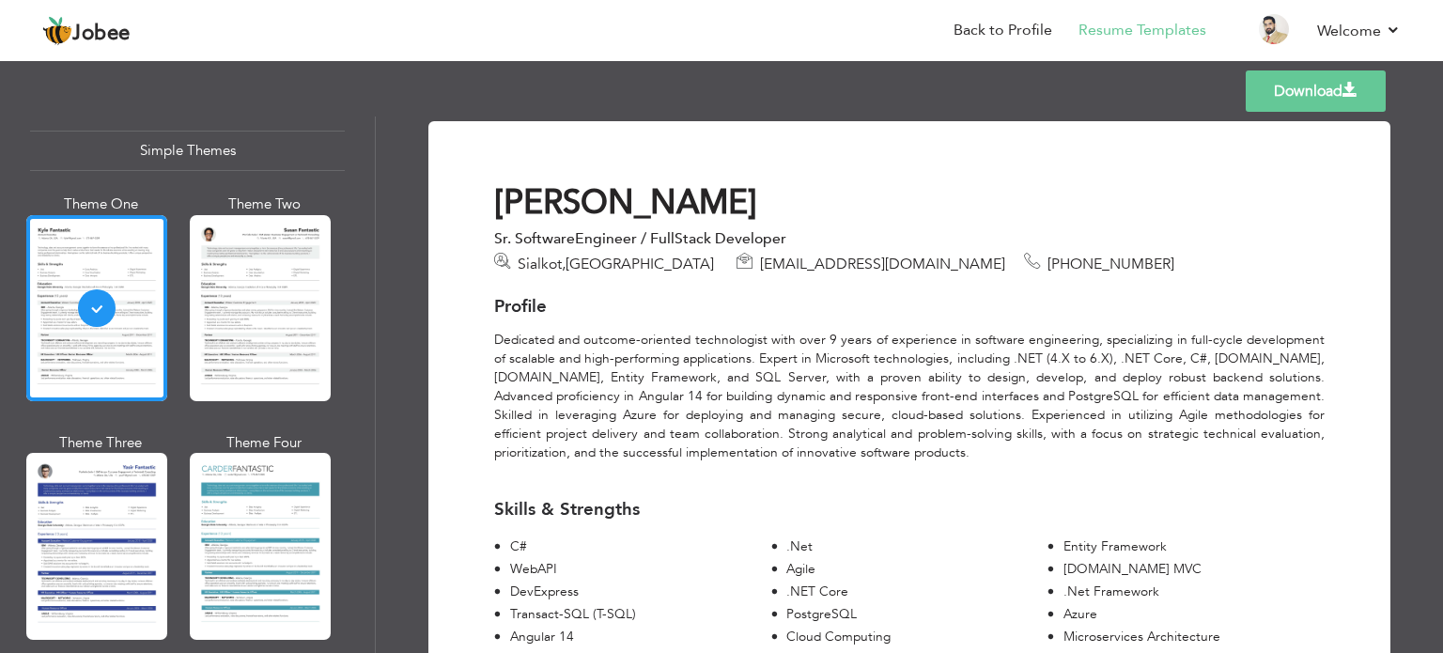
click at [1252, 86] on link "Download" at bounding box center [1316, 90] width 140 height 41
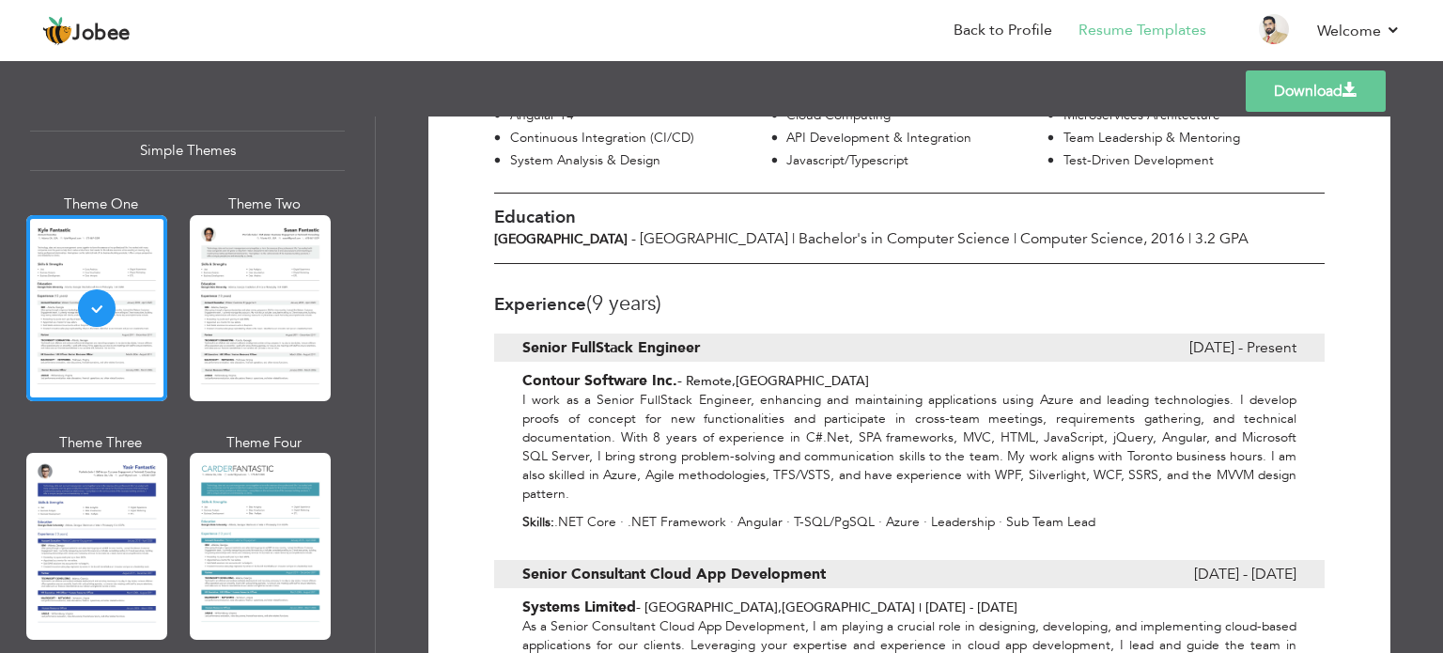
scroll to position [522, 0]
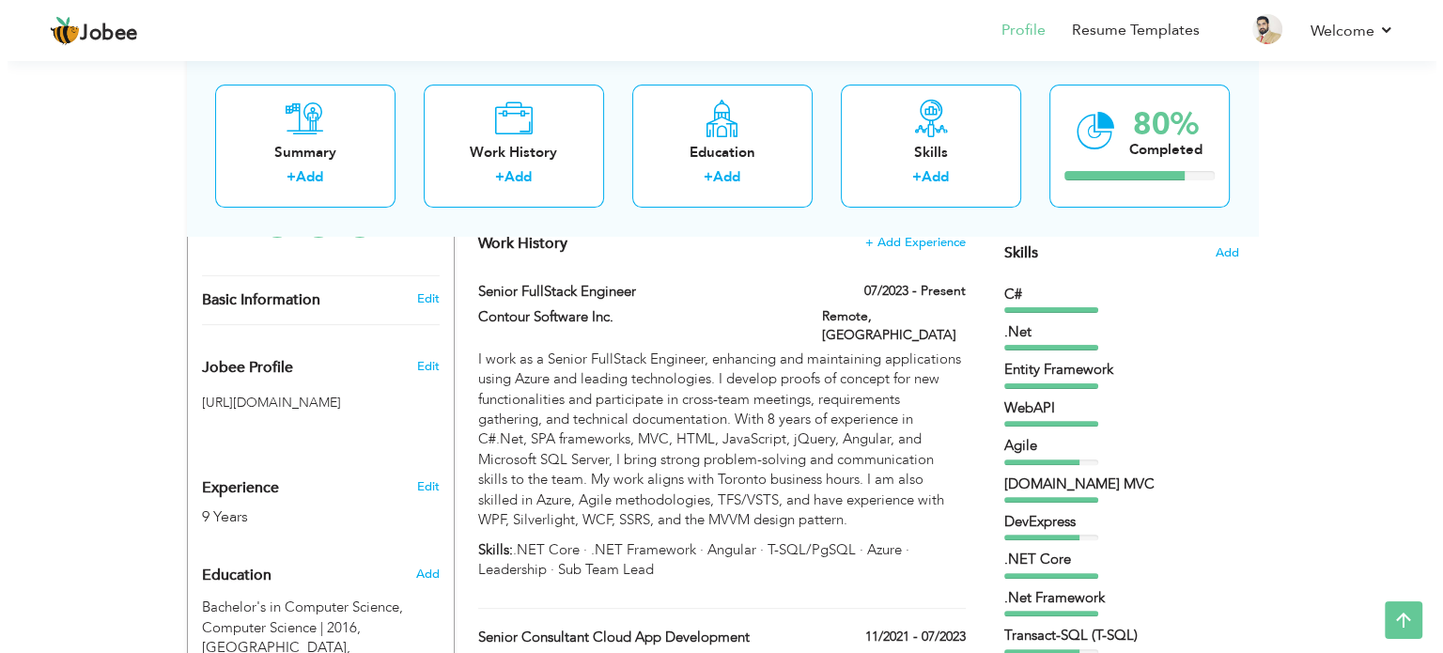
scroll to position [479, 0]
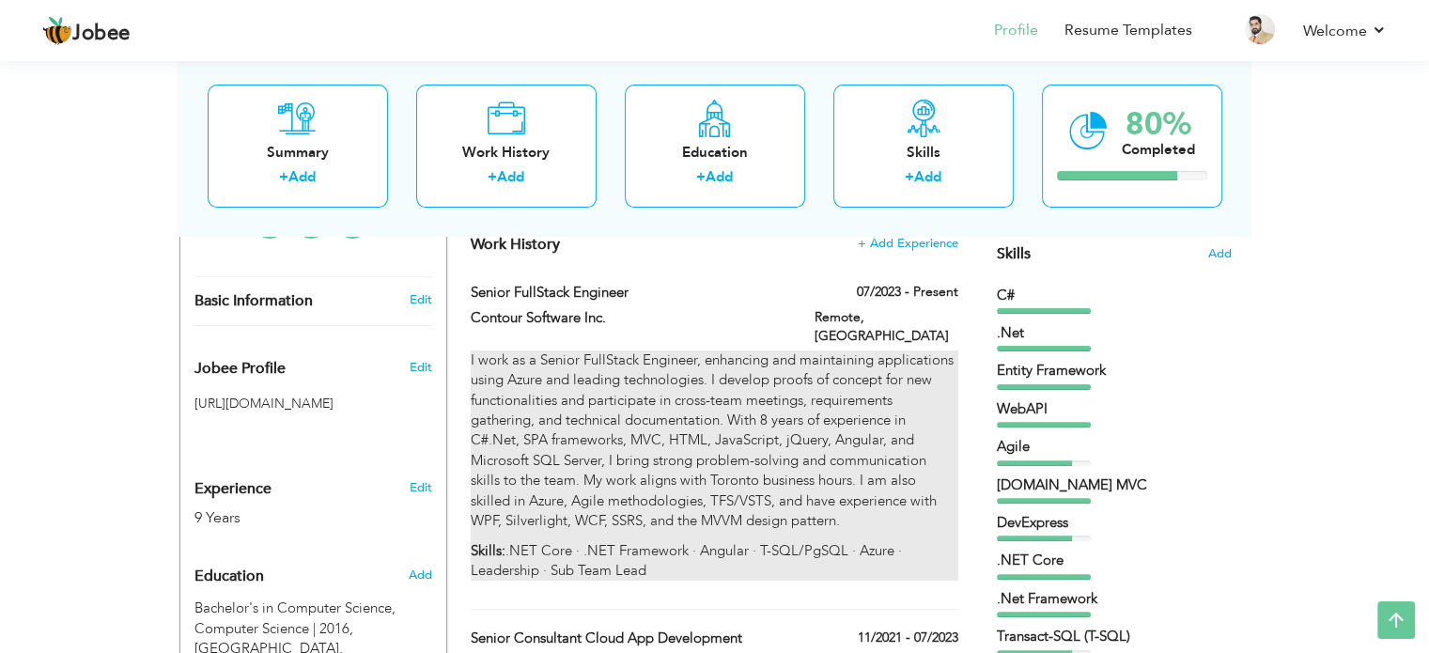
click at [710, 503] on p "I work as a Senior FullStack Engineer, enhancing and maintaining applications u…" at bounding box center [714, 440] width 487 height 181
type input "Senior FullStack Engineer"
type input "Contour Software Inc."
type input "07/2023"
type input "[GEOGRAPHIC_DATA]"
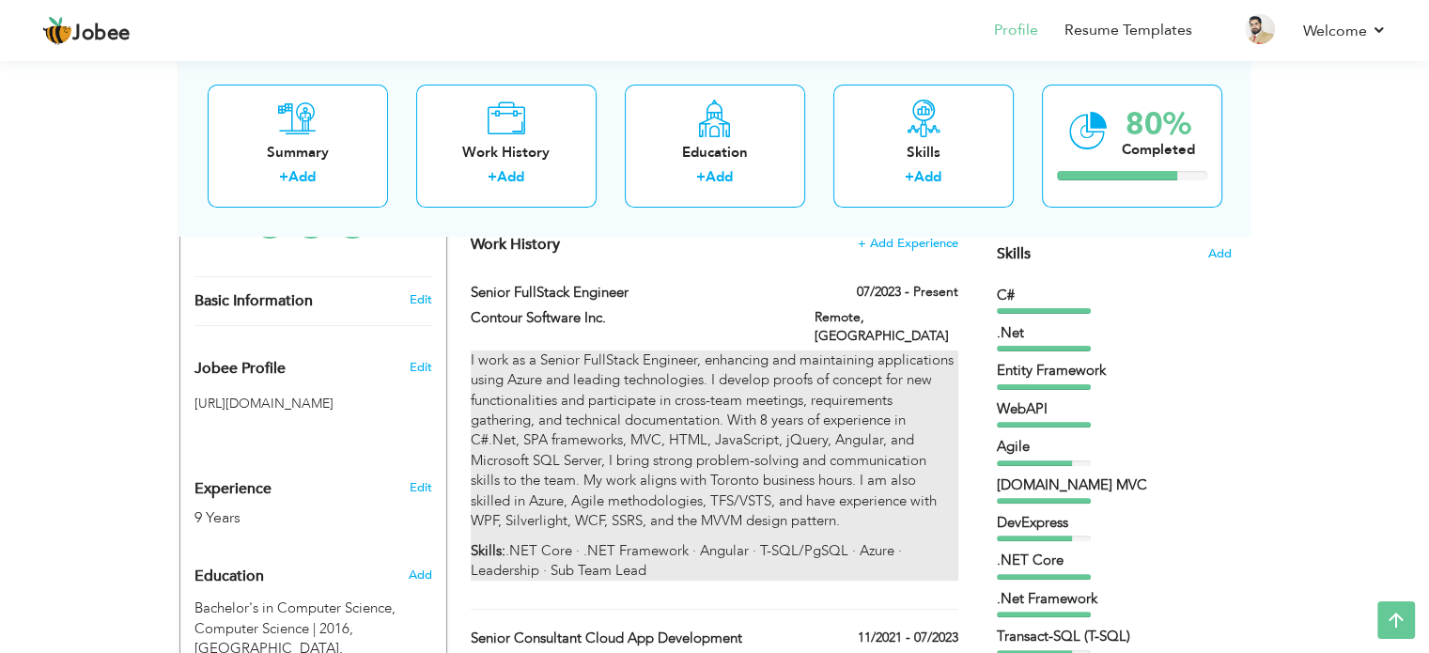
type input "Remote"
checkbox input "true"
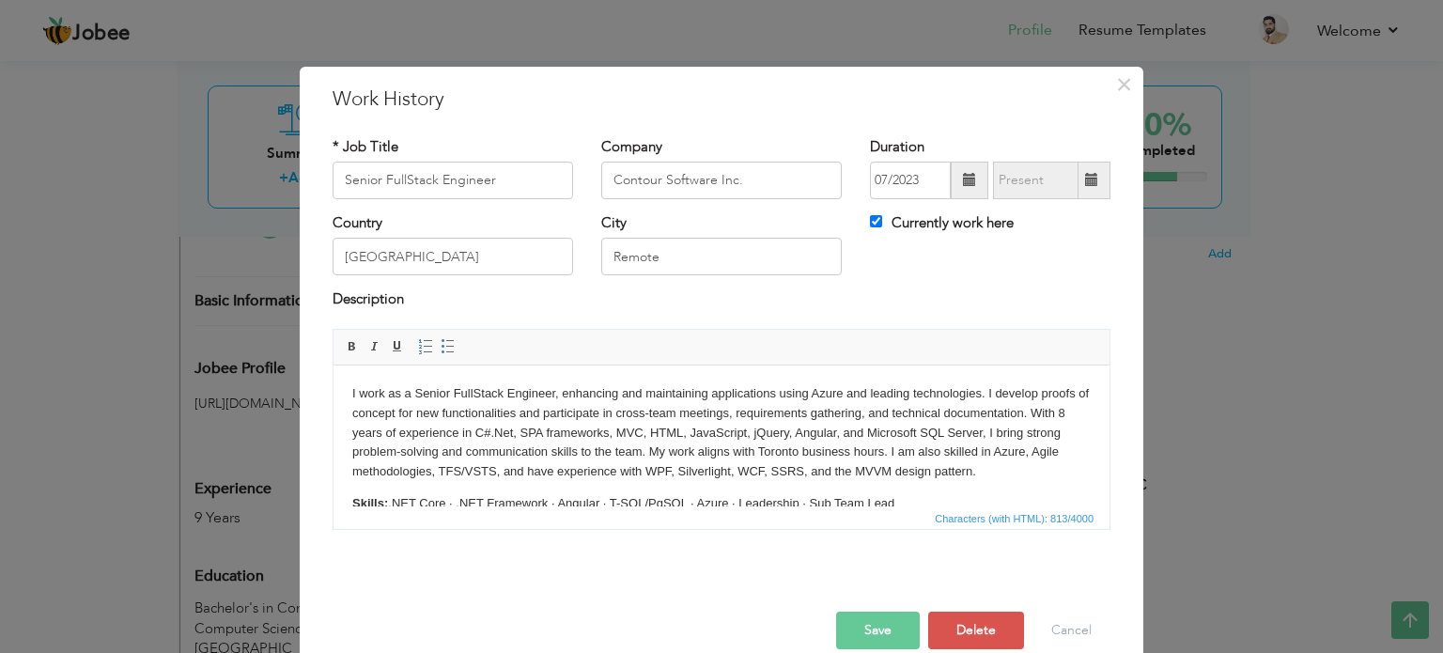
click at [995, 475] on p "I work as a Senior FullStack Engineer, enhancing and maintaining applications u…" at bounding box center [721, 432] width 739 height 98
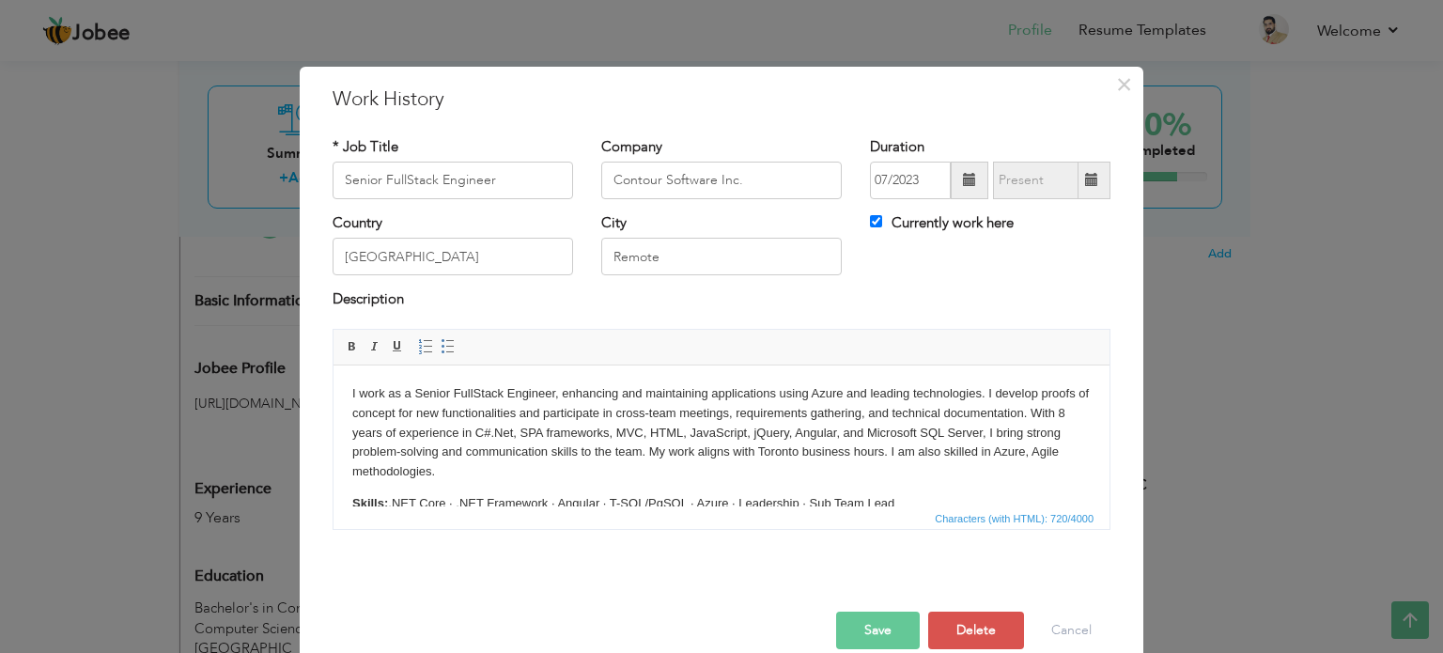
click at [1030, 454] on p "I work as a Senior FullStack Engineer, enhancing and maintaining applications u…" at bounding box center [721, 432] width 739 height 98
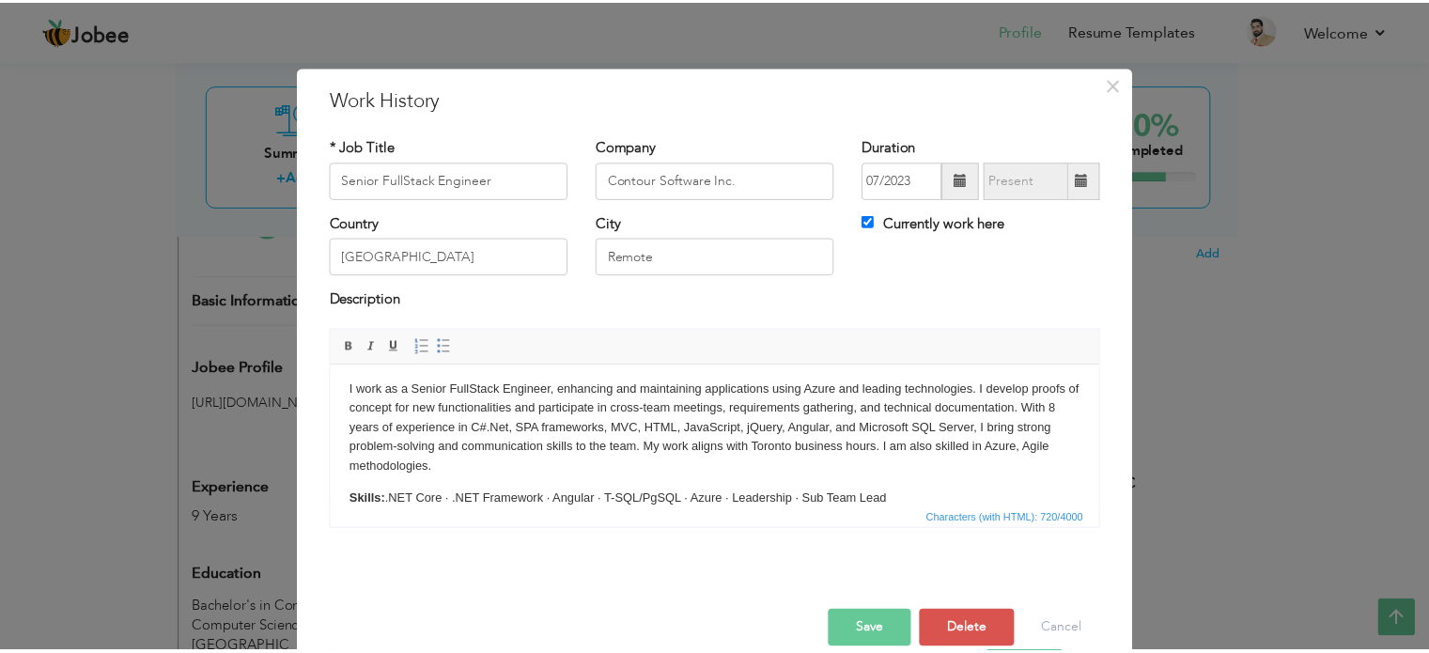
scroll to position [0, 0]
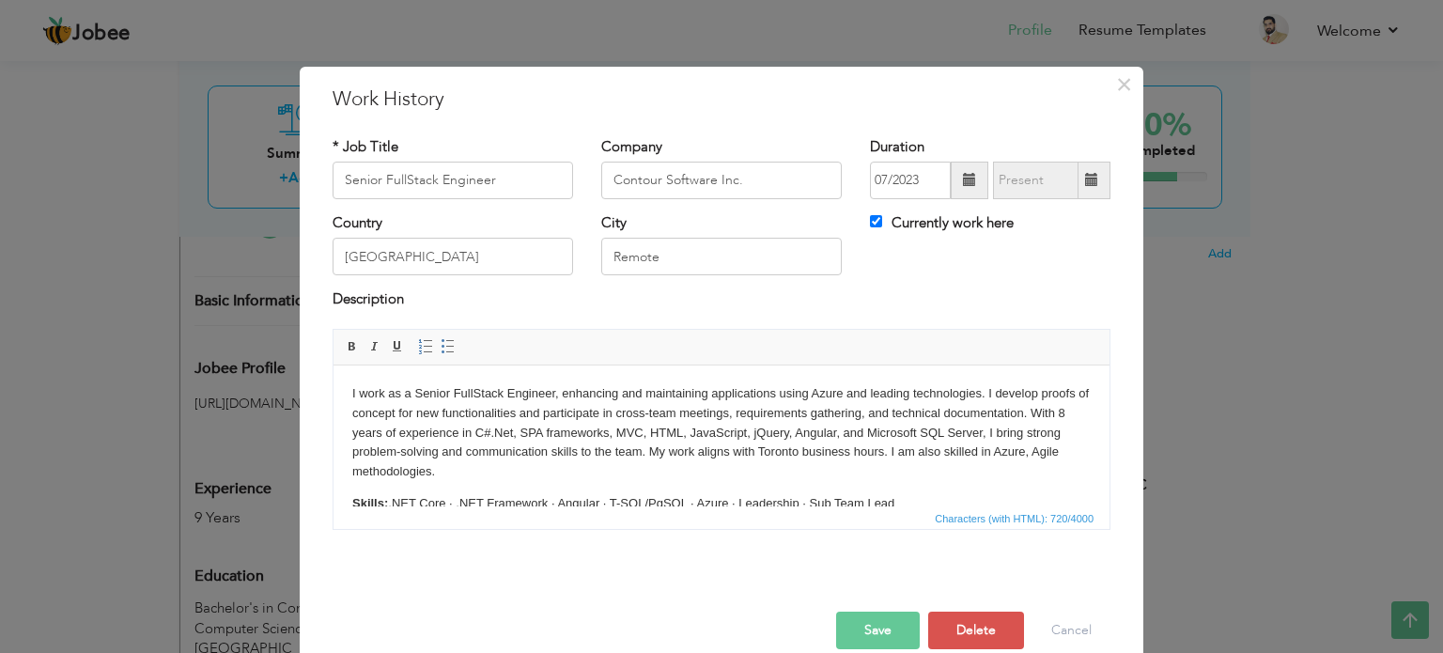
click at [353, 391] on p "I work as a Senior FullStack Engineer, enhancing and maintaining applications u…" at bounding box center [721, 432] width 739 height 98
click at [861, 623] on button "Save" at bounding box center [878, 631] width 84 height 38
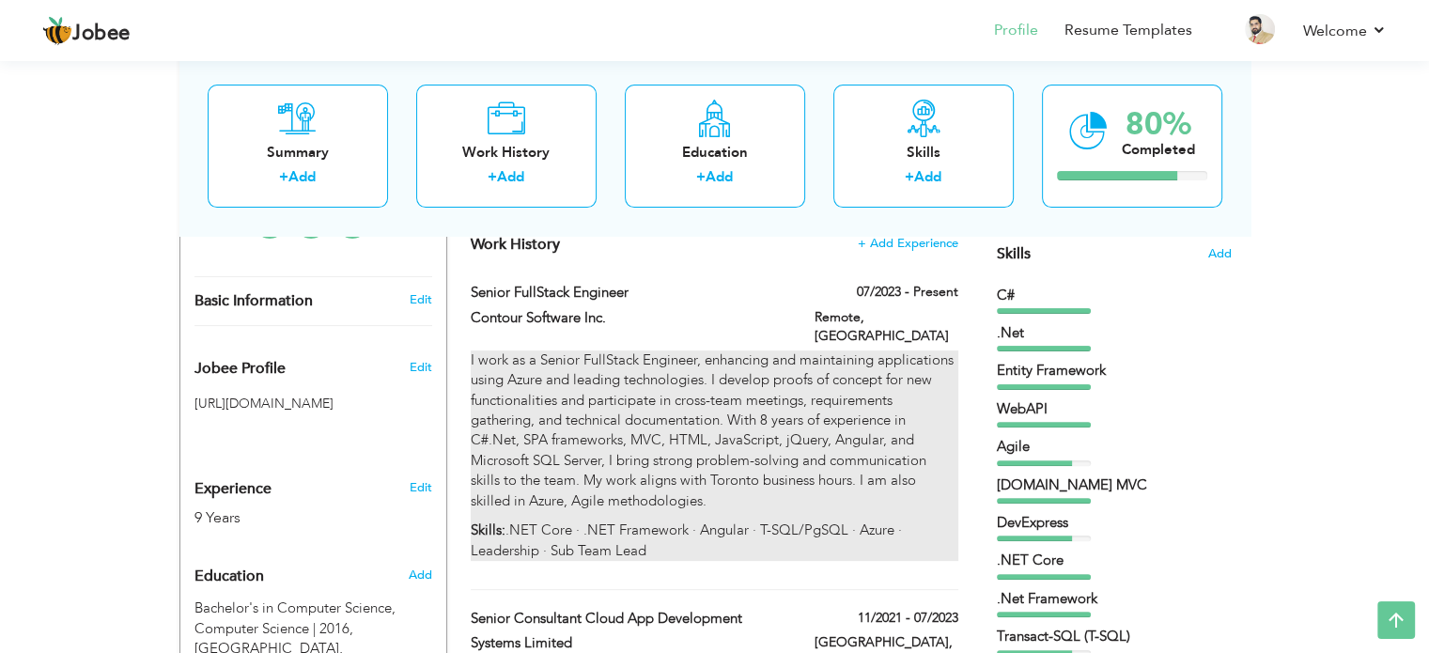
click at [763, 431] on p "I work as a Senior FullStack Engineer, enhancing and maintaining applications u…" at bounding box center [714, 430] width 487 height 161
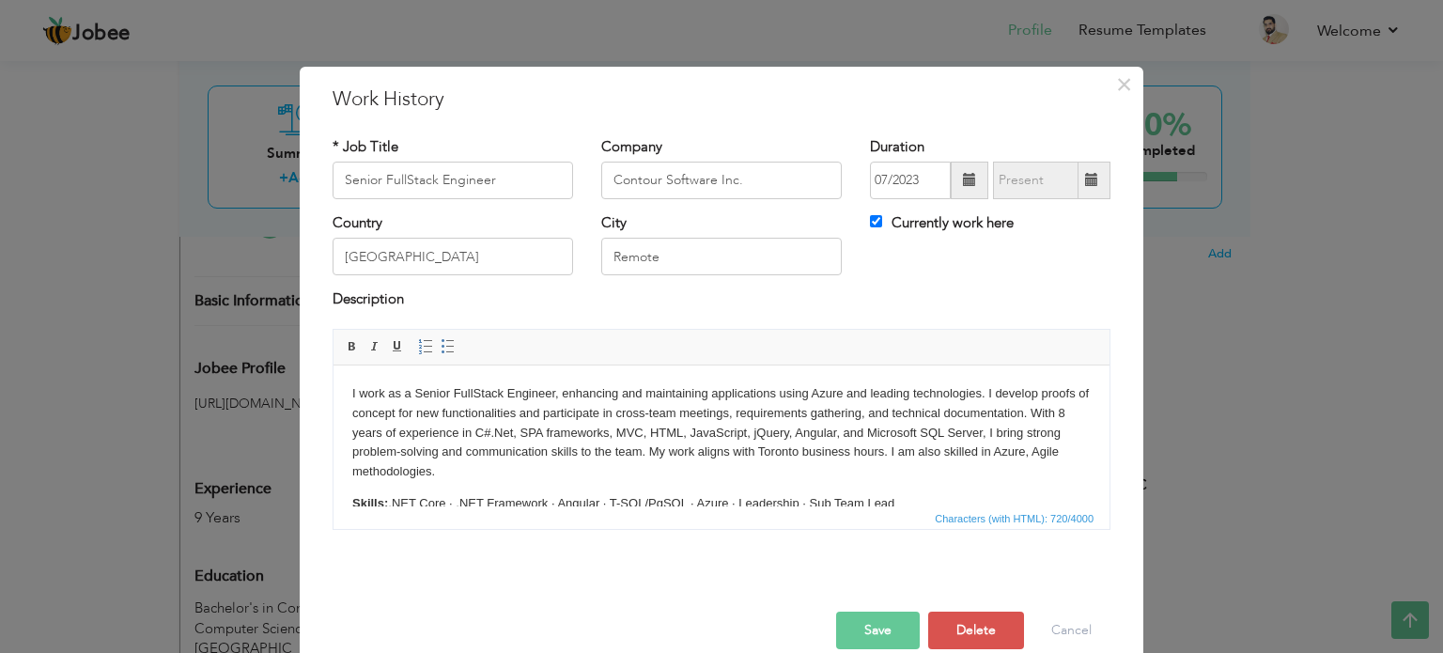
click at [1027, 454] on p "I work as a Senior FullStack Engineer, enhancing and maintaining applications u…" at bounding box center [721, 432] width 739 height 98
click at [878, 641] on button "Save" at bounding box center [878, 631] width 84 height 38
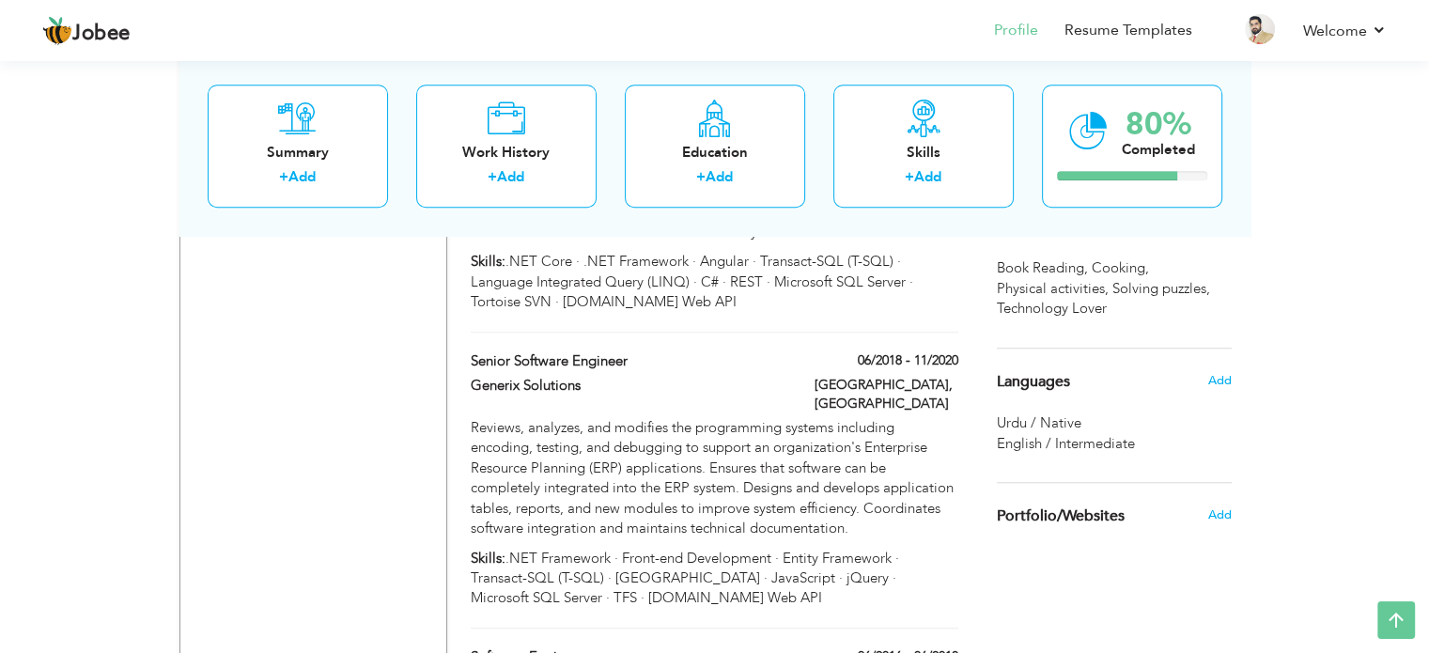
scroll to position [1383, 0]
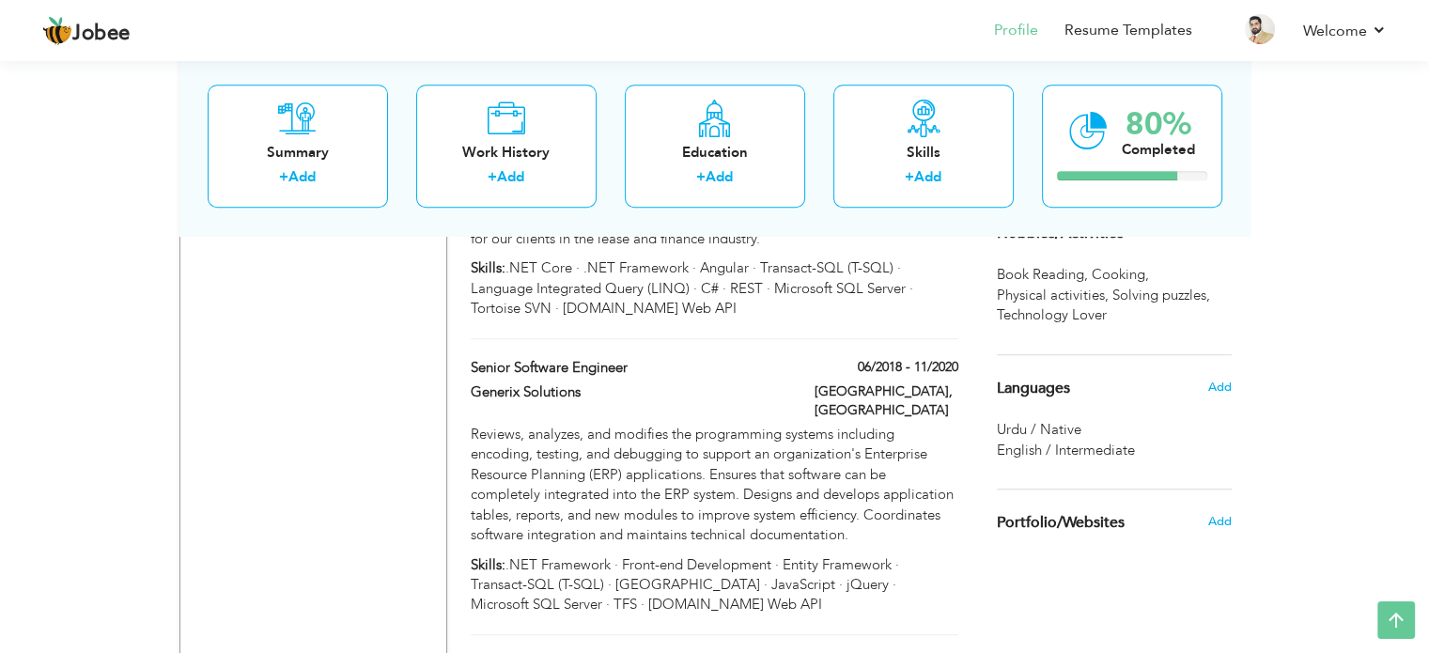
click at [1097, 443] on span "English / Intermediate" at bounding box center [1066, 450] width 138 height 19
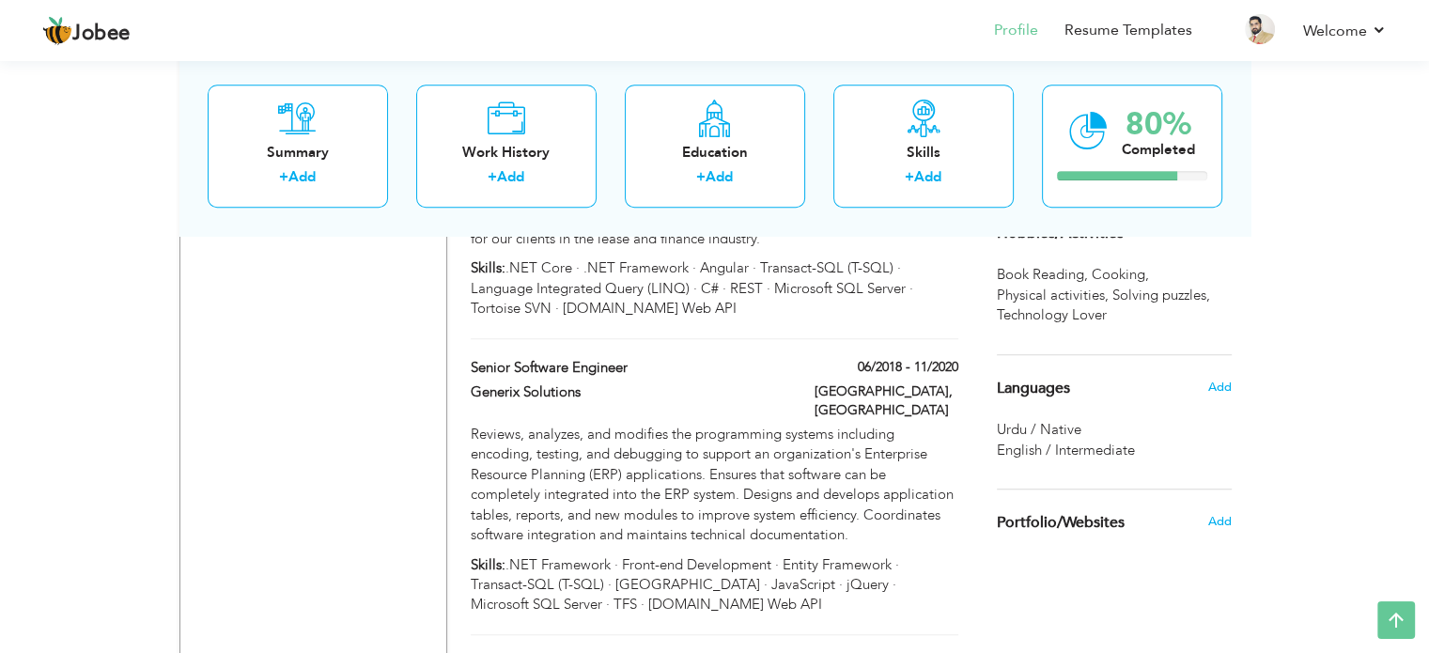
click at [1228, 375] on div "Add" at bounding box center [1224, 387] width 44 height 36
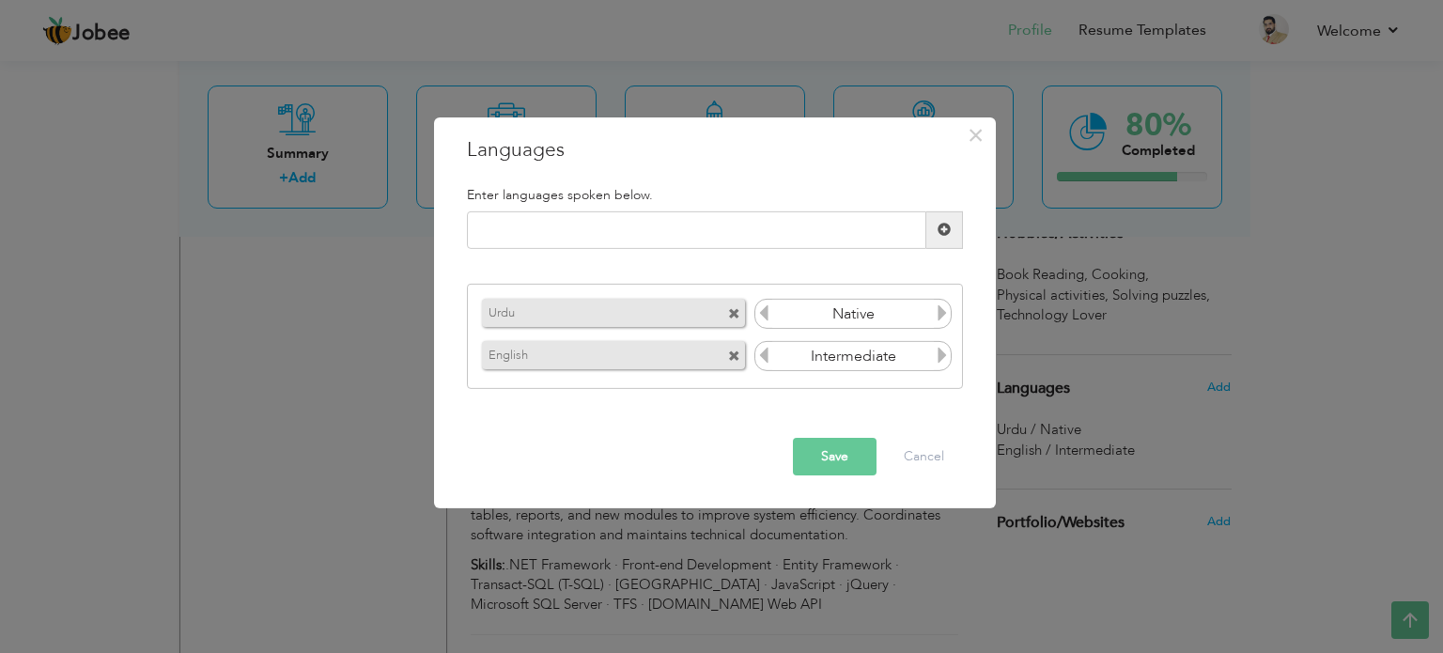
click at [875, 363] on input "Intermediate" at bounding box center [853, 356] width 163 height 28
click at [937, 355] on icon at bounding box center [942, 355] width 17 height 17
click at [759, 351] on icon at bounding box center [763, 355] width 17 height 17
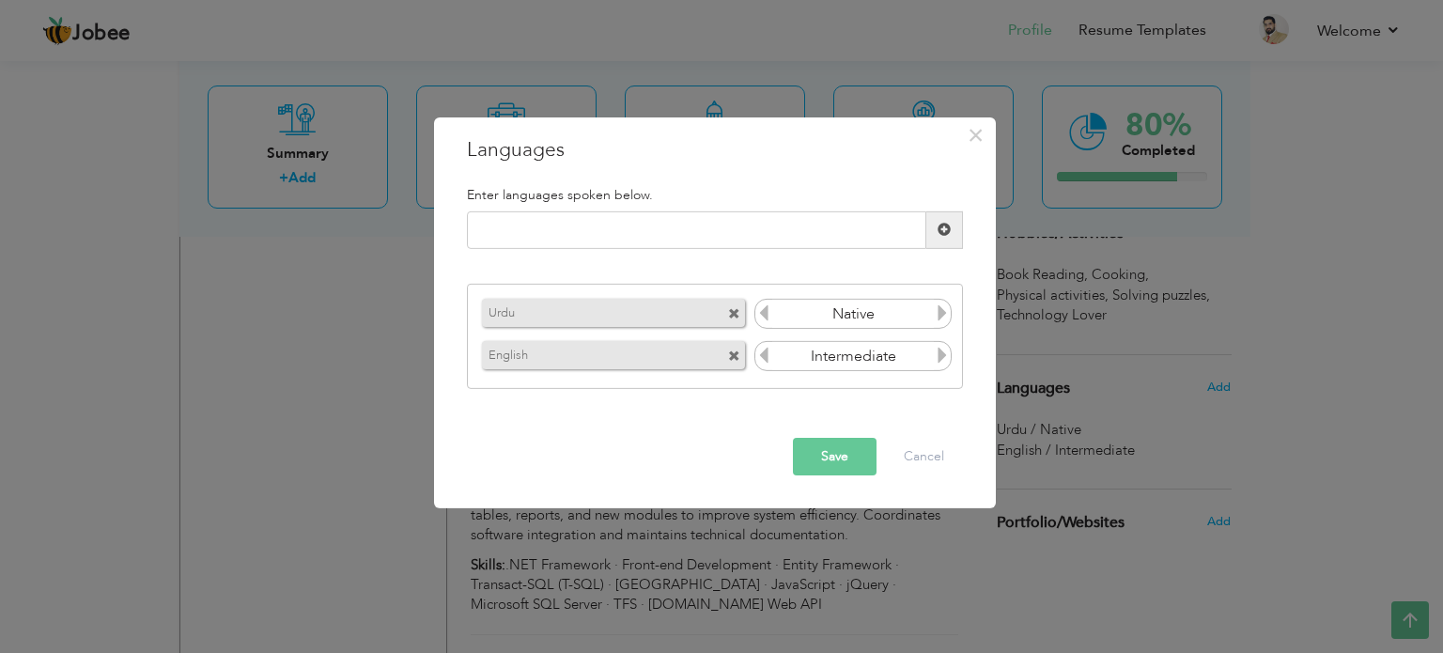
click at [759, 351] on icon at bounding box center [763, 355] width 17 height 17
drag, startPoint x: 759, startPoint y: 351, endPoint x: 818, endPoint y: 360, distance: 59.8
click at [818, 360] on div "Intermediate" at bounding box center [854, 356] width 198 height 30
click at [818, 360] on input "Intermediate" at bounding box center [853, 356] width 163 height 28
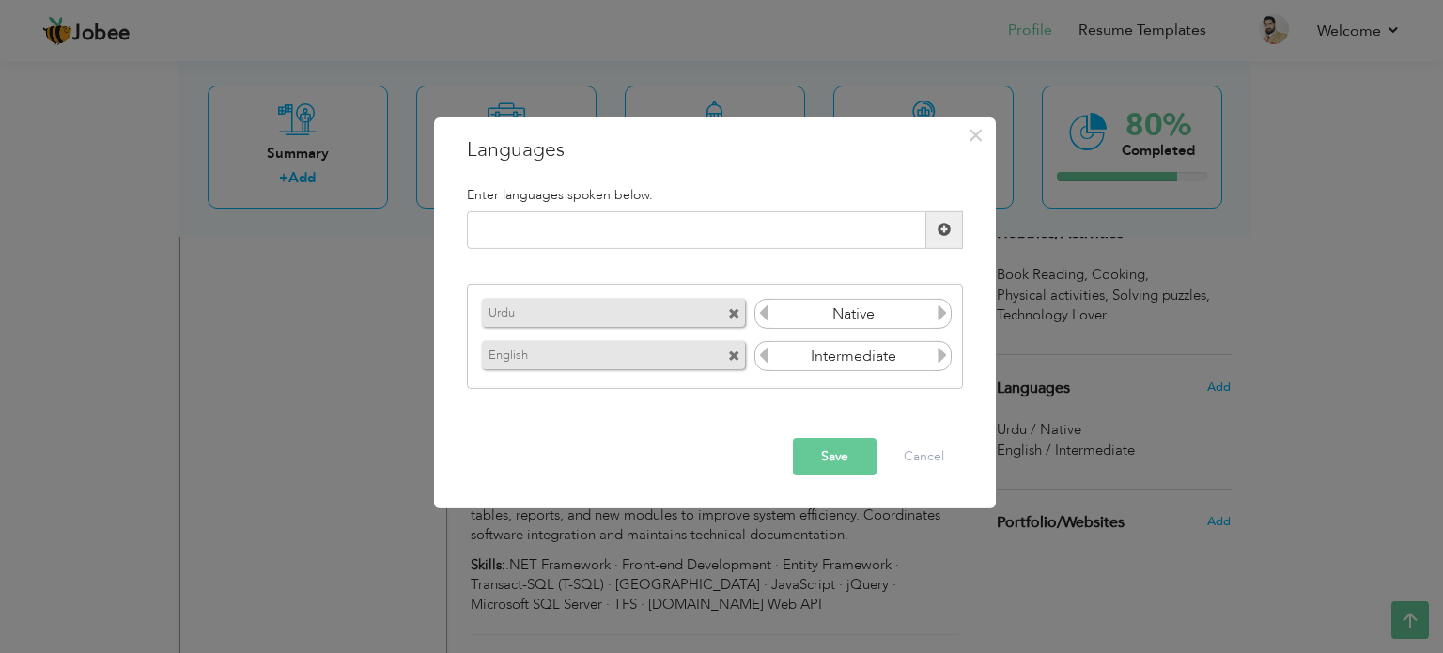
click at [818, 360] on input "Intermediate" at bounding box center [853, 356] width 163 height 28
click at [912, 235] on input "text" at bounding box center [696, 230] width 459 height 38
type input "f"
type input "ara"
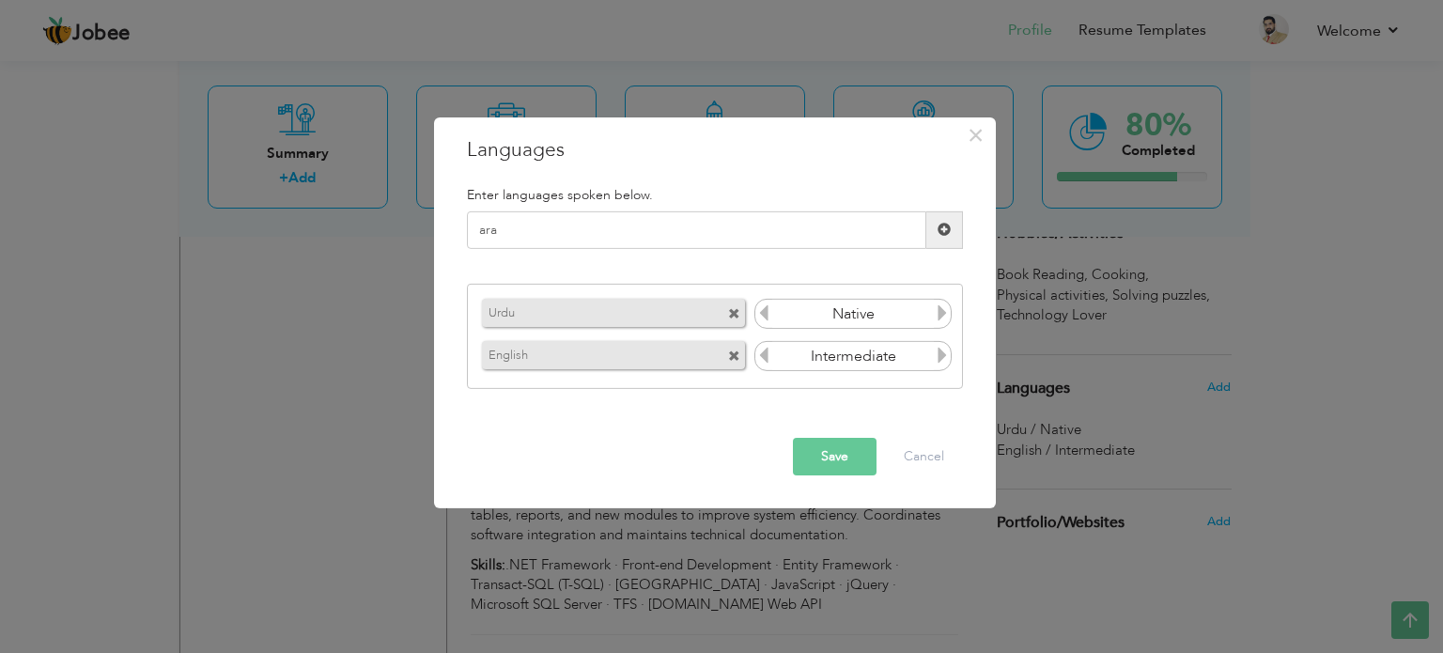
click at [763, 351] on icon at bounding box center [763, 355] width 17 height 17
drag, startPoint x: 763, startPoint y: 351, endPoint x: 922, endPoint y: 465, distance: 195.3
click at [922, 465] on div "× Languages Enter languages spoken below. ara Please enter a valid language." at bounding box center [715, 312] width 562 height 391
click at [922, 465] on button "Cancel" at bounding box center [924, 457] width 78 height 38
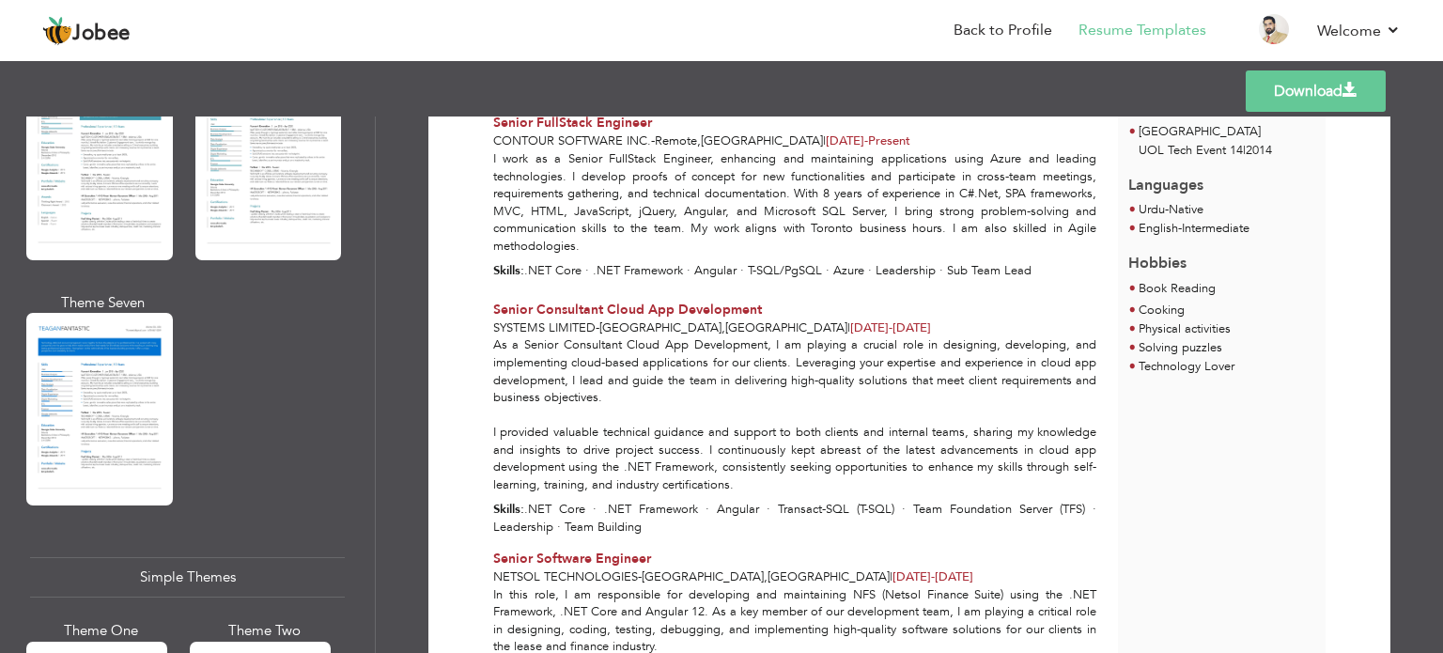
scroll to position [3297, 0]
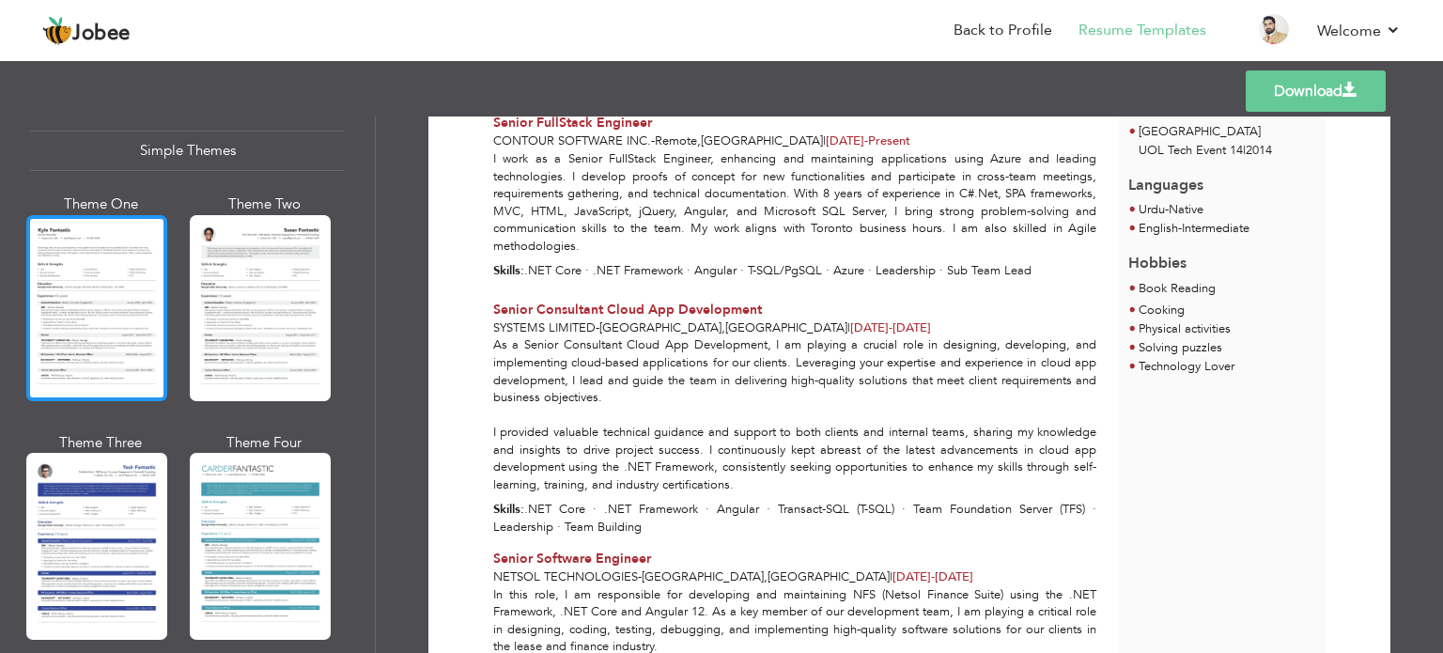
click at [76, 241] on div at bounding box center [96, 308] width 141 height 186
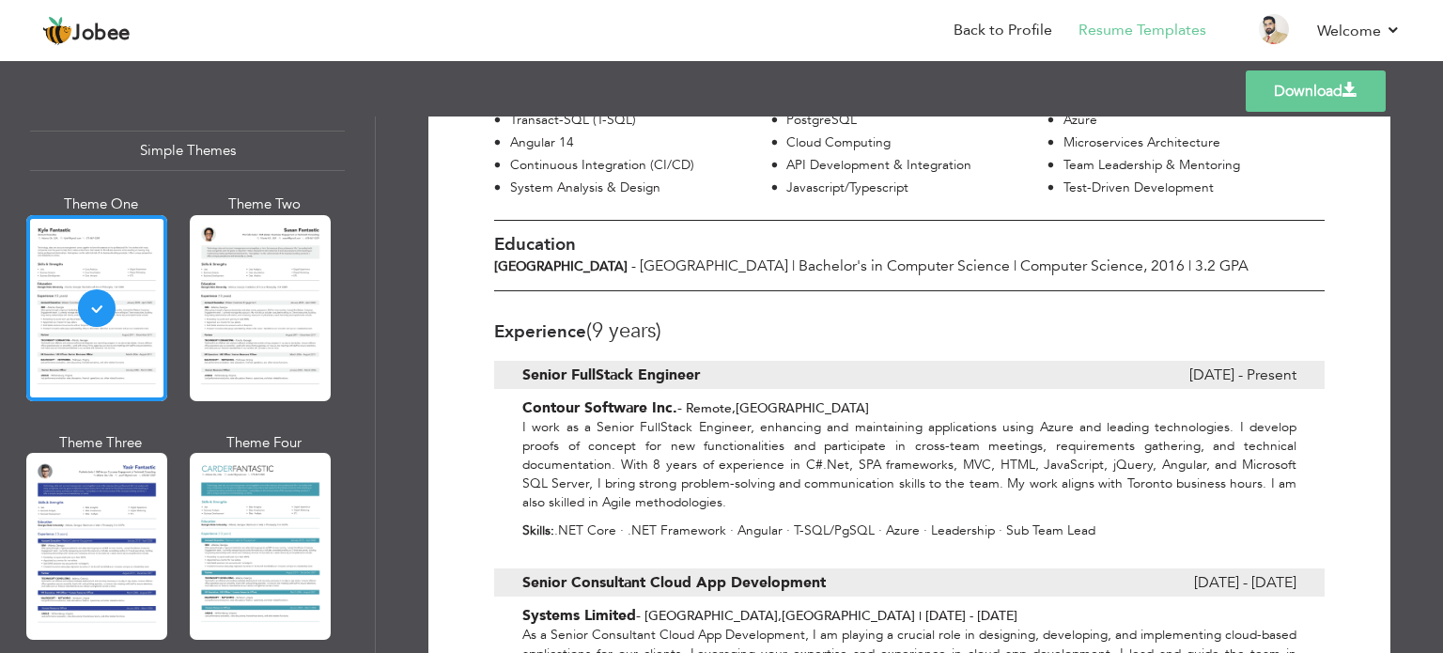
scroll to position [522, 0]
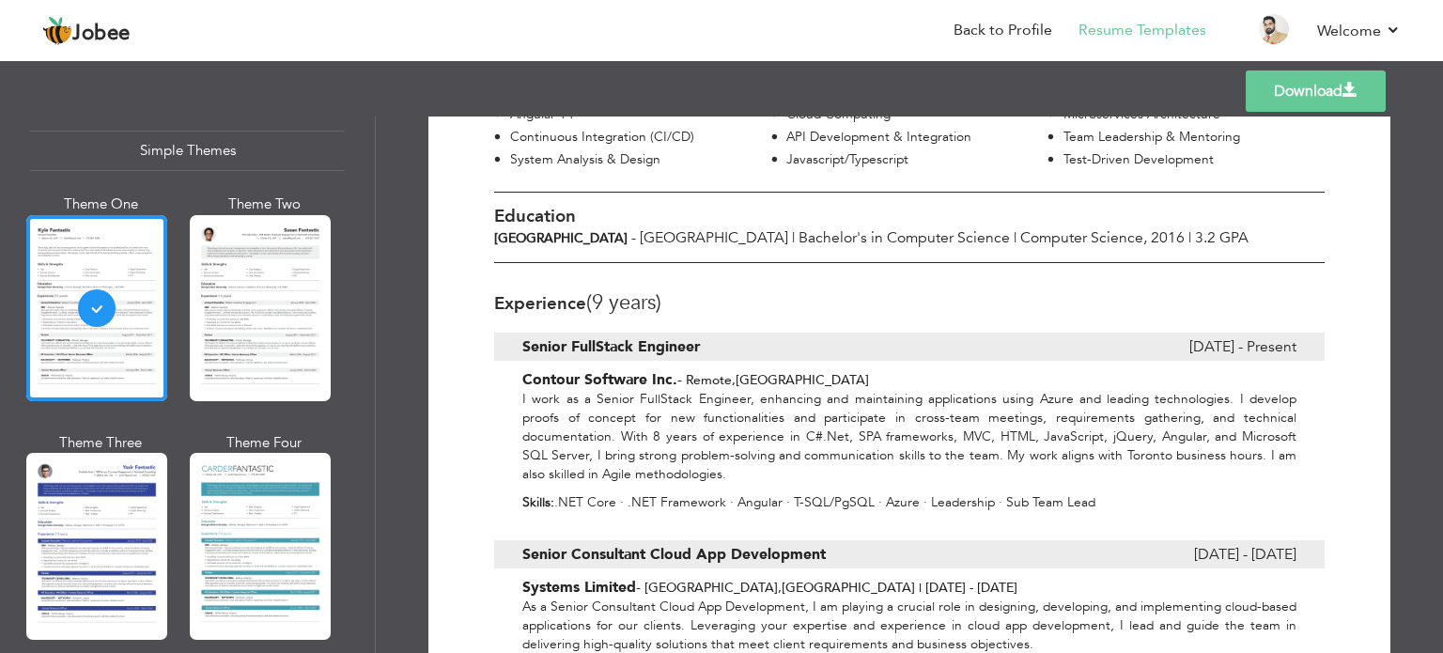
click at [1300, 92] on link "Download" at bounding box center [1316, 90] width 140 height 41
